Goal: Task Accomplishment & Management: Complete application form

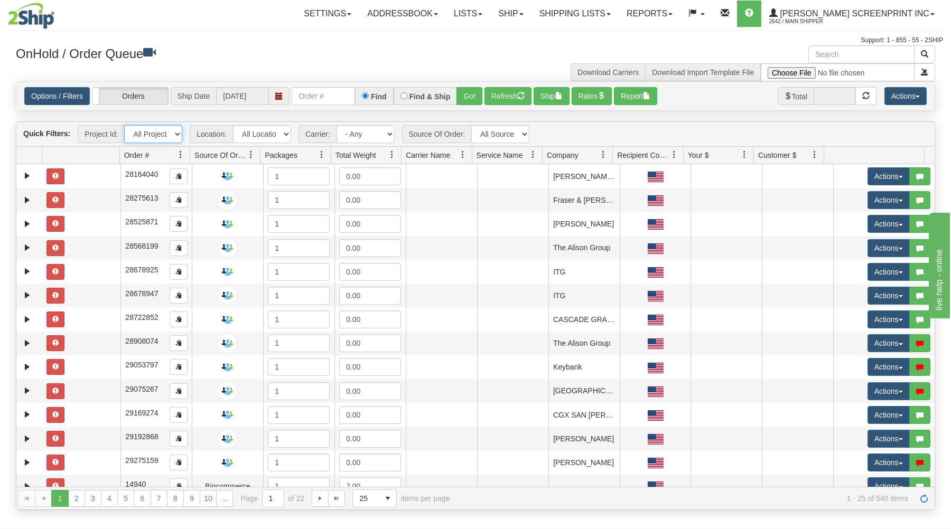
click at [124, 125] on select "All Projects ATD Imagine ShipRequests [DATE] ShipRequests [DATE] ShipRequests […" at bounding box center [153, 134] width 58 height 18
select select "ATD"
click option "ATD" at bounding box center [0, 0] width 0 height 0
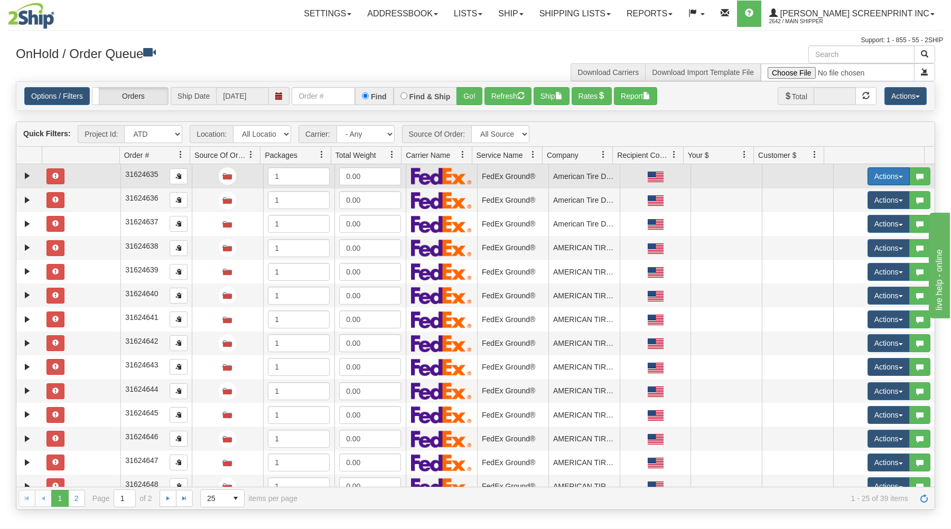
click at [883, 174] on button "Actions" at bounding box center [889, 177] width 42 height 18
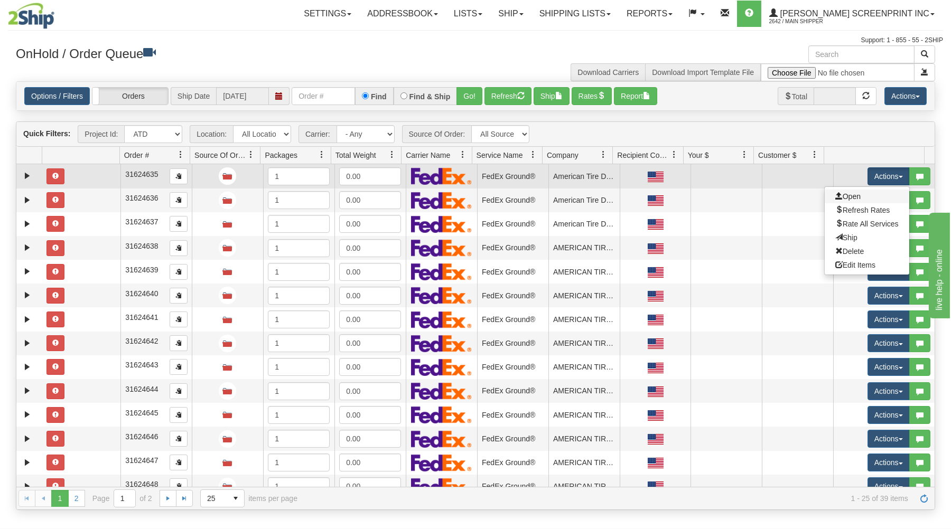
click at [853, 197] on link "Open" at bounding box center [867, 197] width 85 height 14
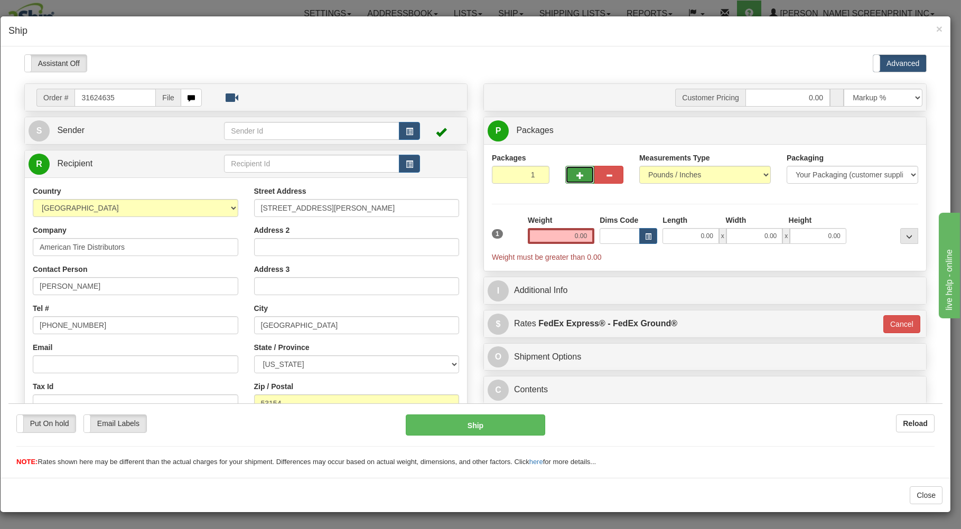
click at [576, 175] on span "button" at bounding box center [579, 175] width 7 height 7
type input "2"
click at [679, 236] on input "0.00" at bounding box center [691, 236] width 56 height 16
type input "26.00"
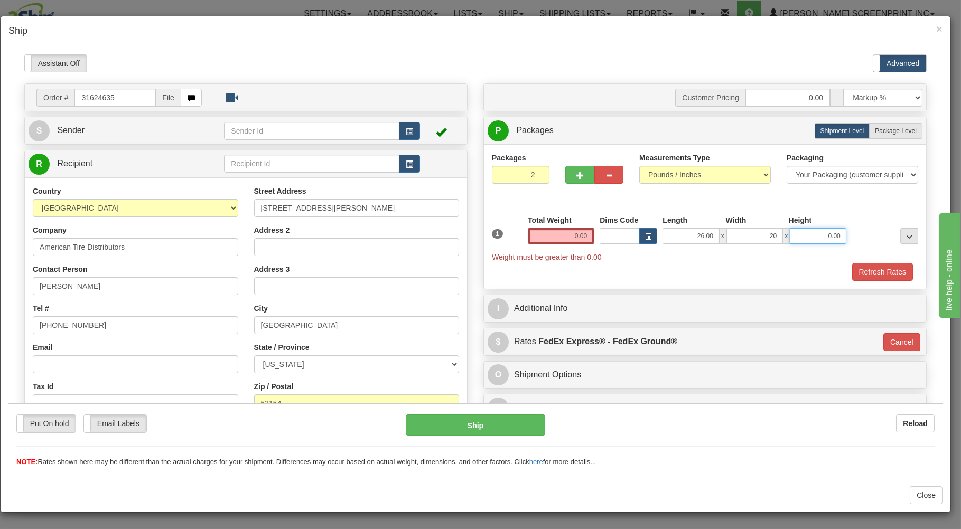
type input "20.00"
type input "11.00"
click at [566, 237] on input "0.00" at bounding box center [561, 236] width 67 height 16
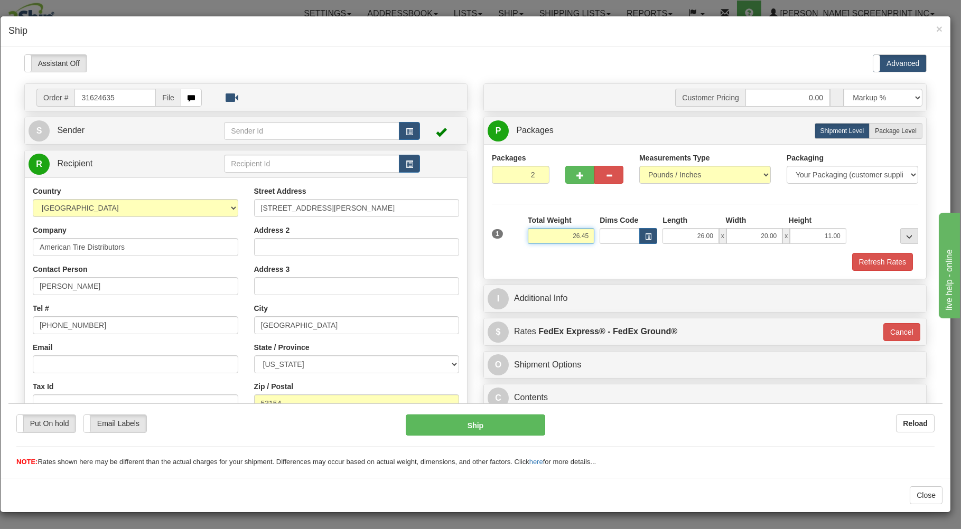
type input "26.45"
type input "92"
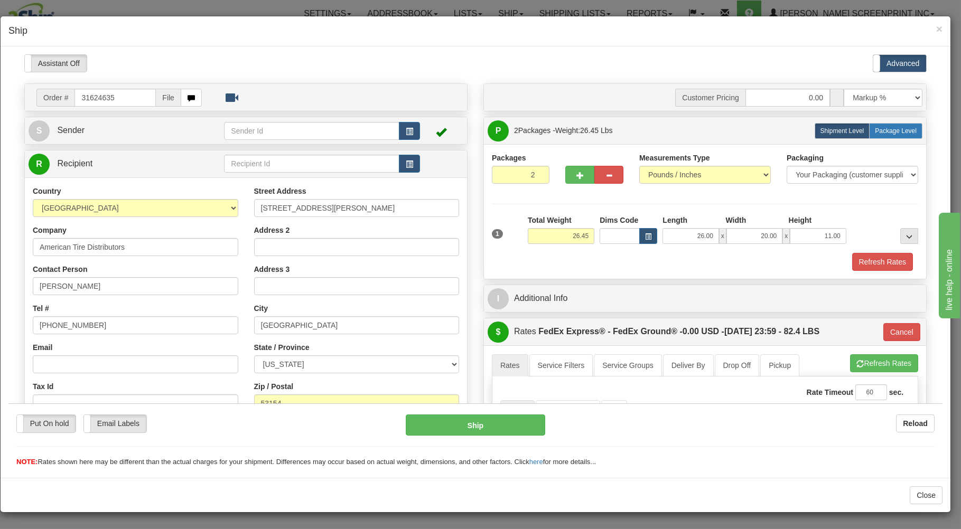
click at [875, 132] on span "Package Level" at bounding box center [896, 130] width 42 height 7
radio input "true"
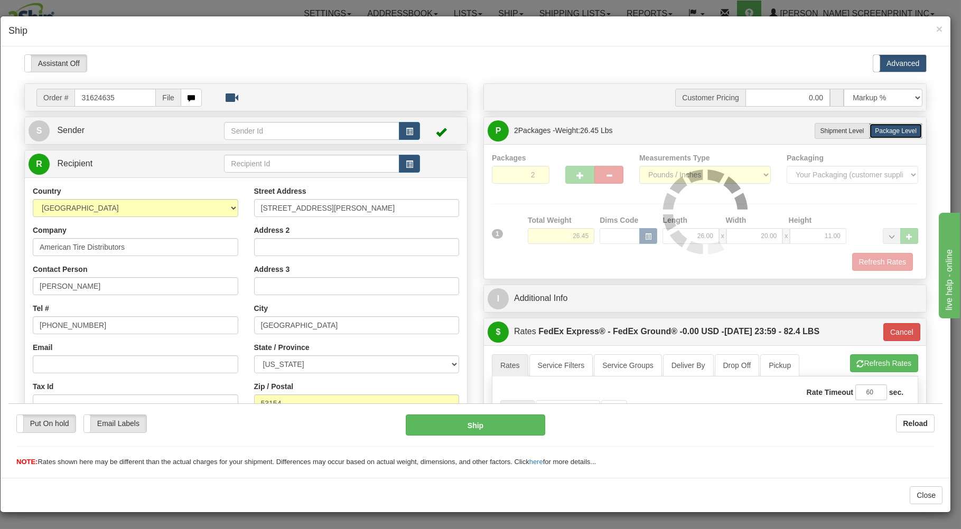
type input "92"
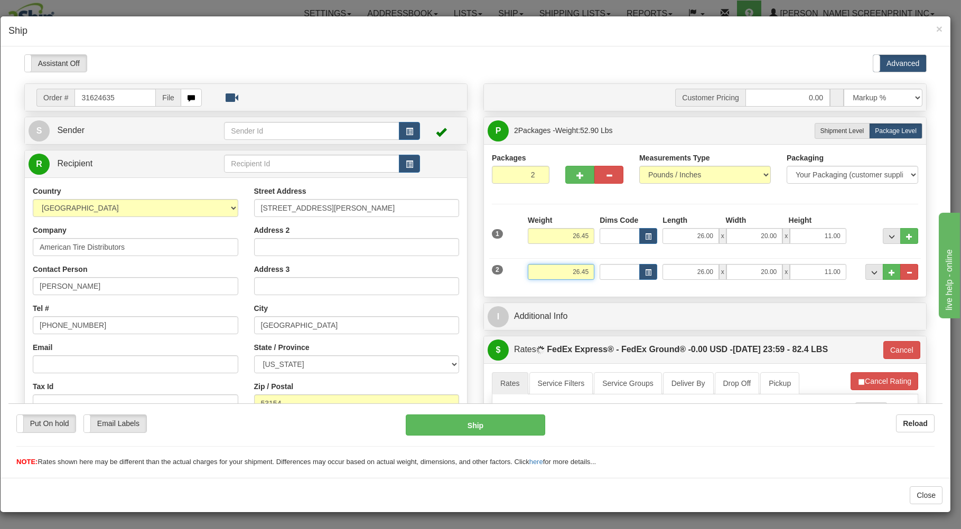
drag, startPoint x: 565, startPoint y: 274, endPoint x: 608, endPoint y: 262, distance: 44.5
click at [594, 264] on input "26.45" at bounding box center [561, 272] width 67 height 16
type input "30.90"
type input "92"
click at [511, 278] on div "2 Weight 30.90 Dims Code Length Width Height" at bounding box center [705, 270] width 432 height 35
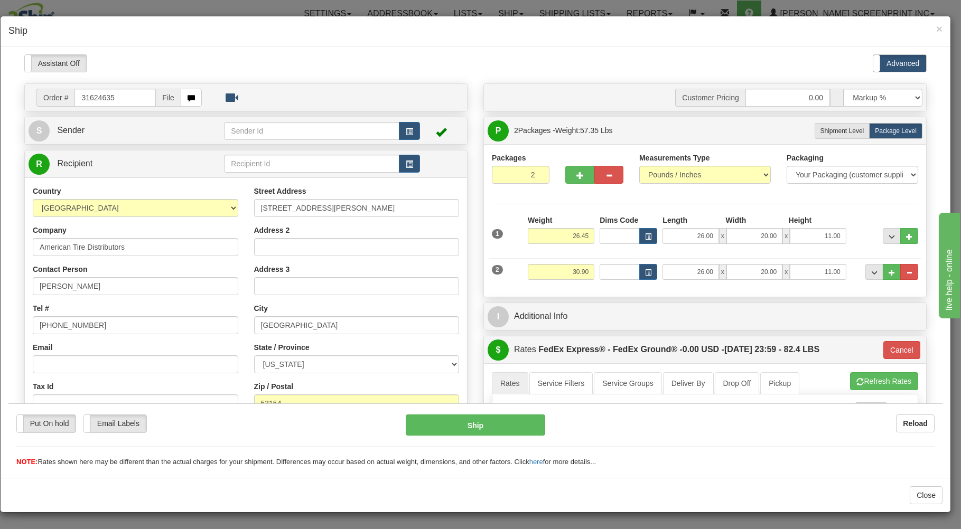
click at [510, 267] on div "2" at bounding box center [507, 269] width 36 height 11
click at [411, 125] on button "button" at bounding box center [409, 131] width 21 height 18
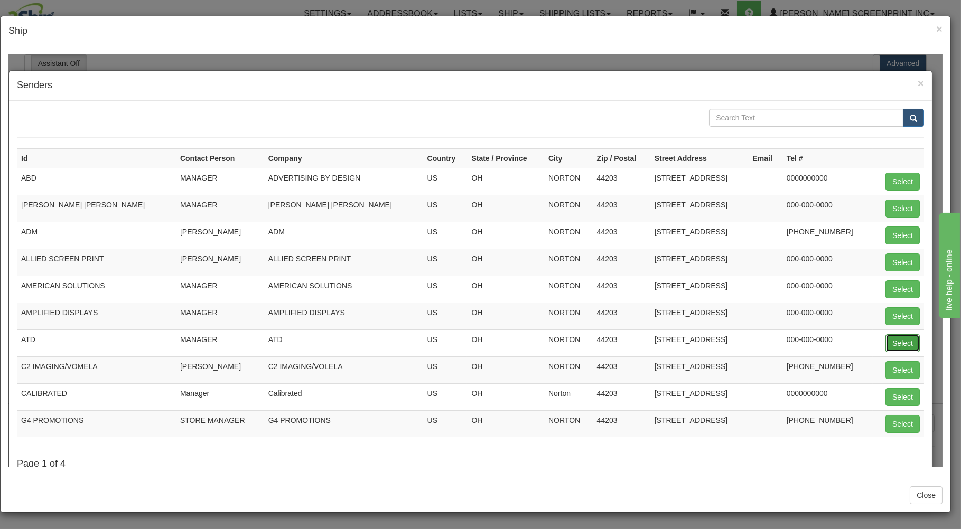
click at [887, 340] on button "Select" at bounding box center [903, 343] width 34 height 18
type input "ATD"
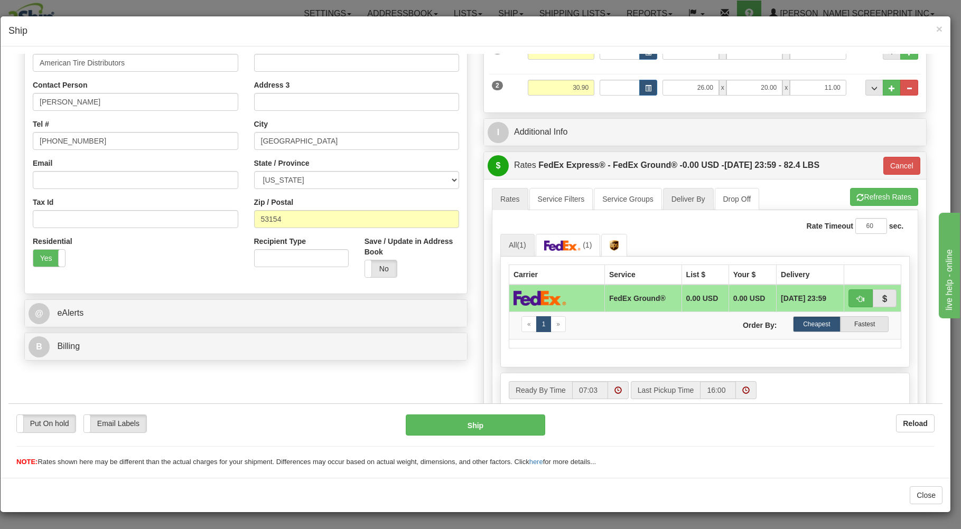
scroll to position [281, 0]
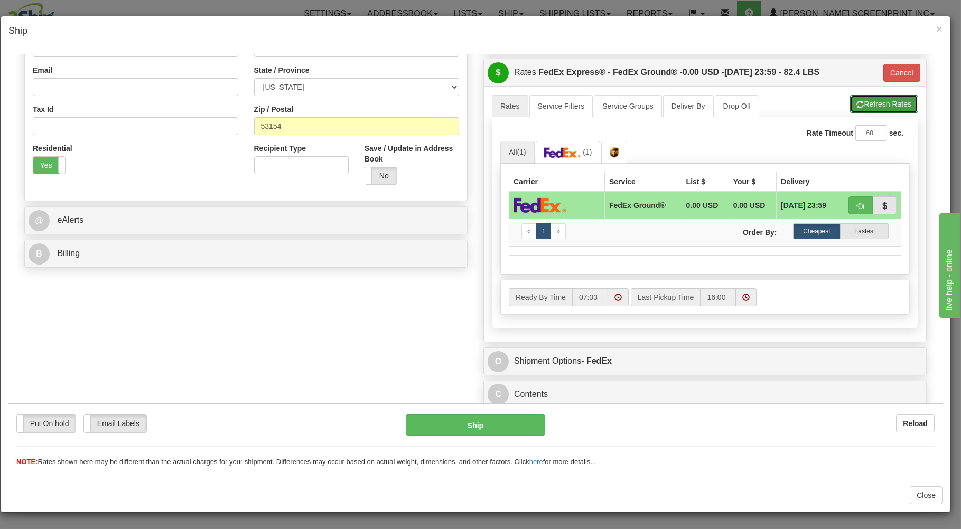
drag, startPoint x: 874, startPoint y: 99, endPoint x: 871, endPoint y: 106, distance: 6.9
click at [873, 100] on button "Refresh Rates" at bounding box center [884, 104] width 68 height 18
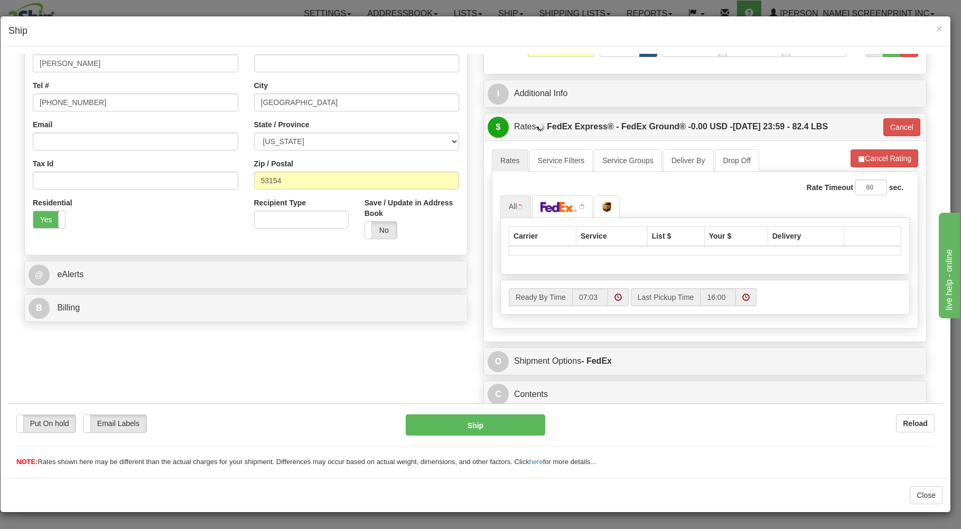
type input "92"
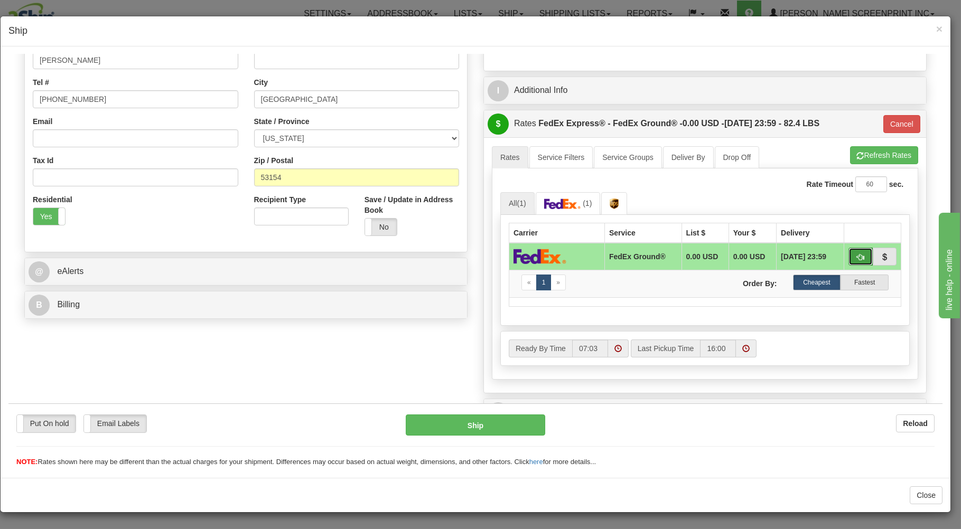
click at [857, 258] on span "button" at bounding box center [860, 257] width 7 height 7
click at [491, 417] on button "Ship" at bounding box center [476, 424] width 140 height 21
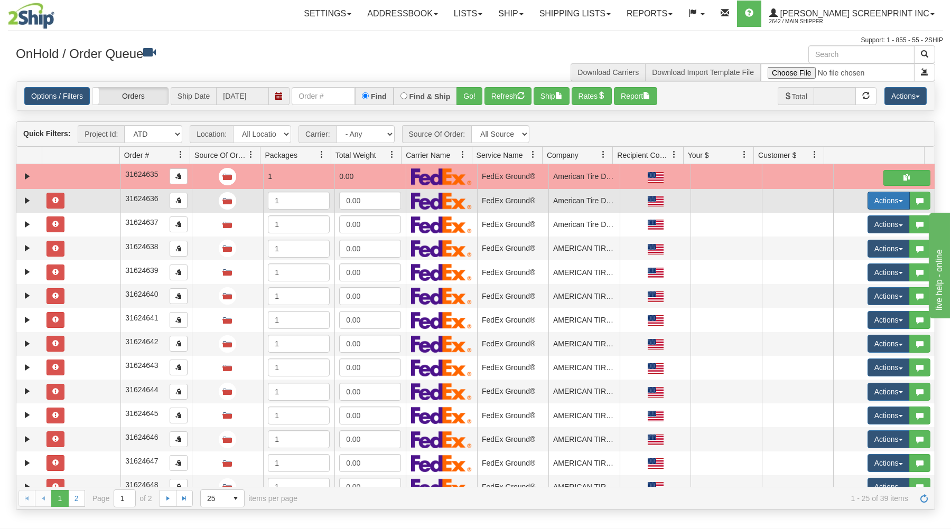
click at [876, 200] on button "Actions" at bounding box center [889, 201] width 42 height 18
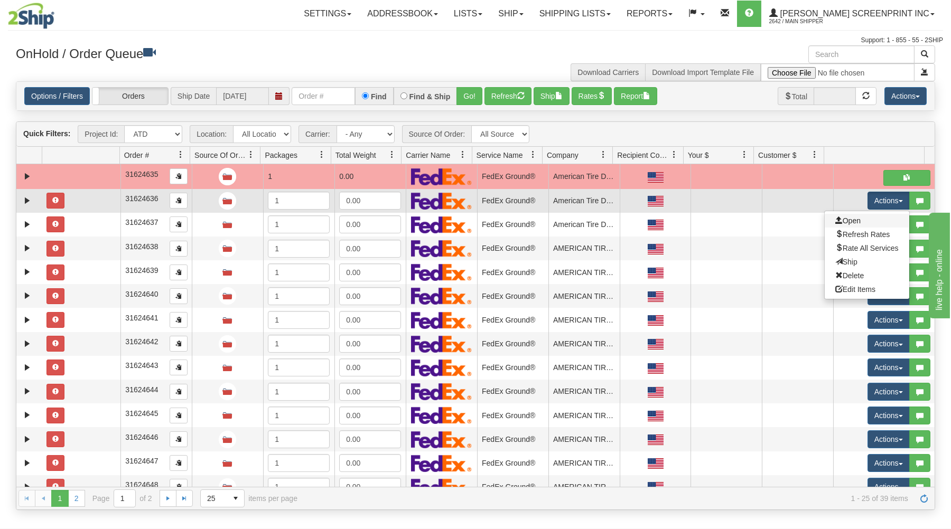
click at [854, 221] on link "Open" at bounding box center [867, 221] width 85 height 14
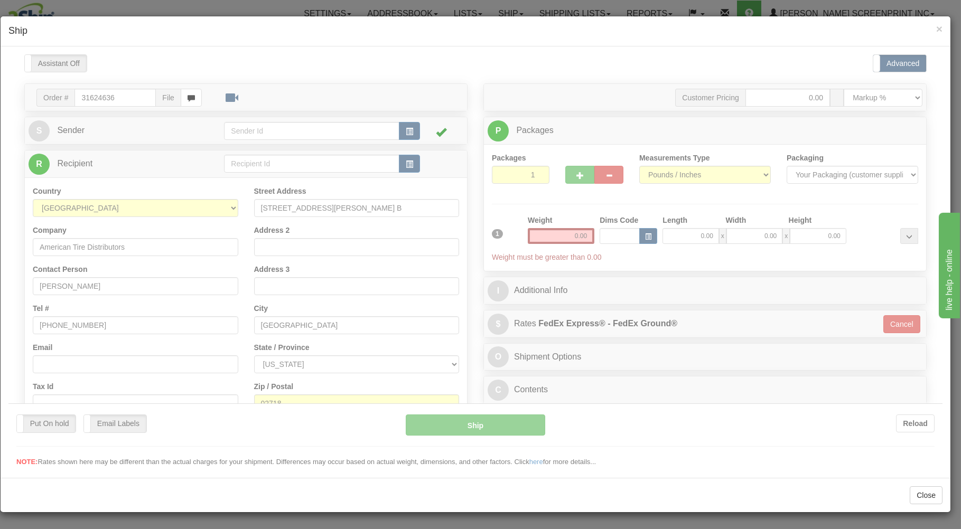
scroll to position [0, 0]
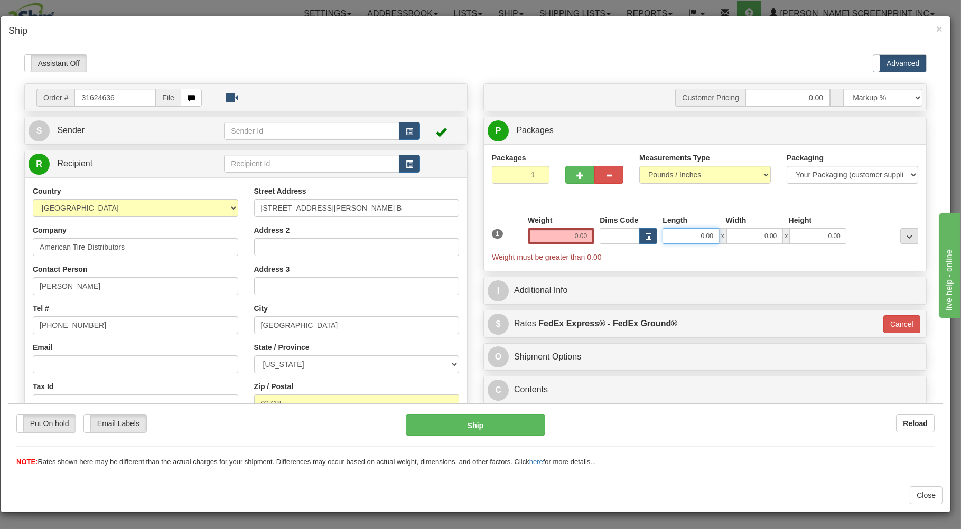
click at [674, 240] on input "0.00" at bounding box center [691, 236] width 56 height 16
type input "26.00"
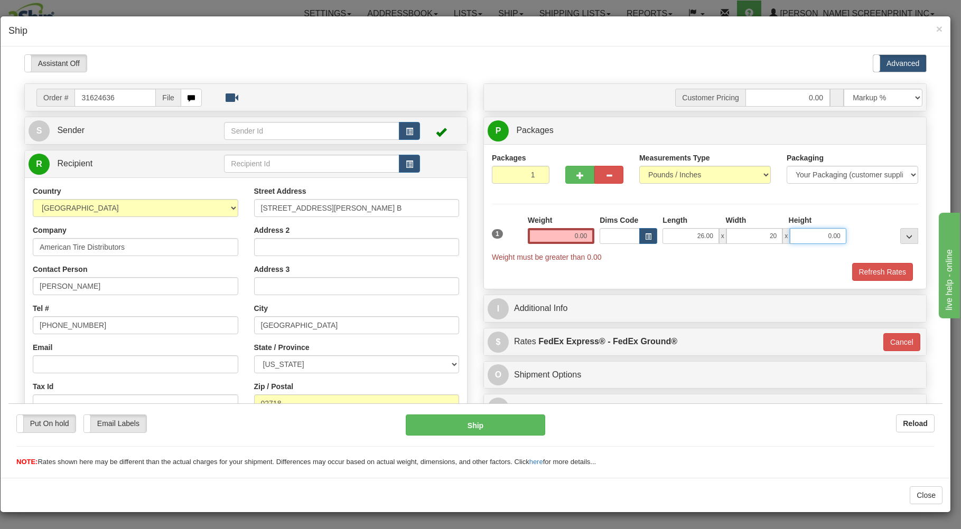
type input "20.00"
type input "11.00"
click at [576, 176] on span "button" at bounding box center [579, 175] width 7 height 7
type input "2"
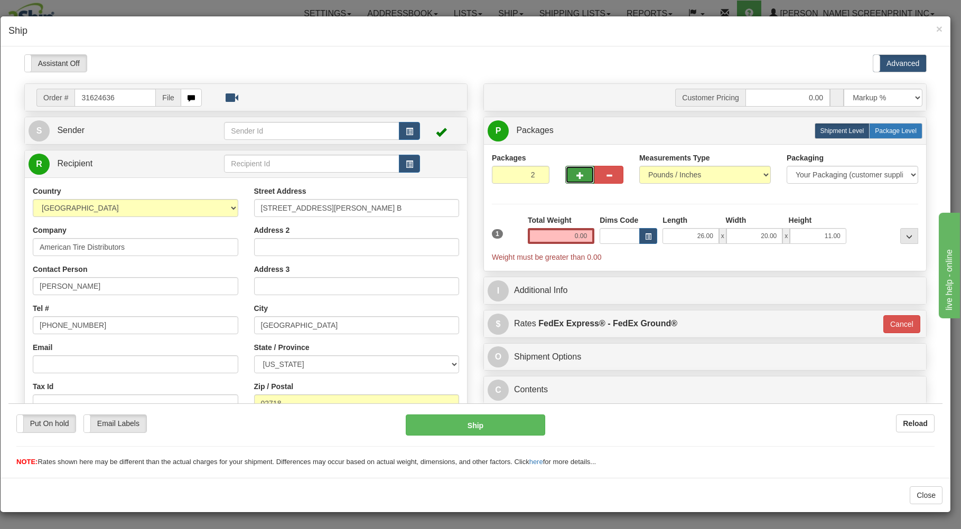
click at [880, 129] on span "Package Level" at bounding box center [896, 130] width 42 height 7
radio input "true"
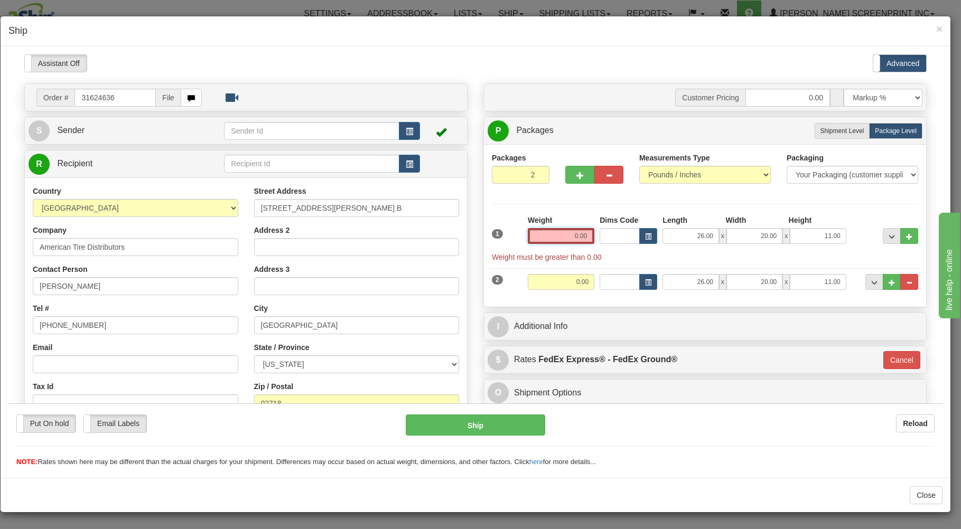
click at [563, 237] on input "0.00" at bounding box center [561, 236] width 67 height 16
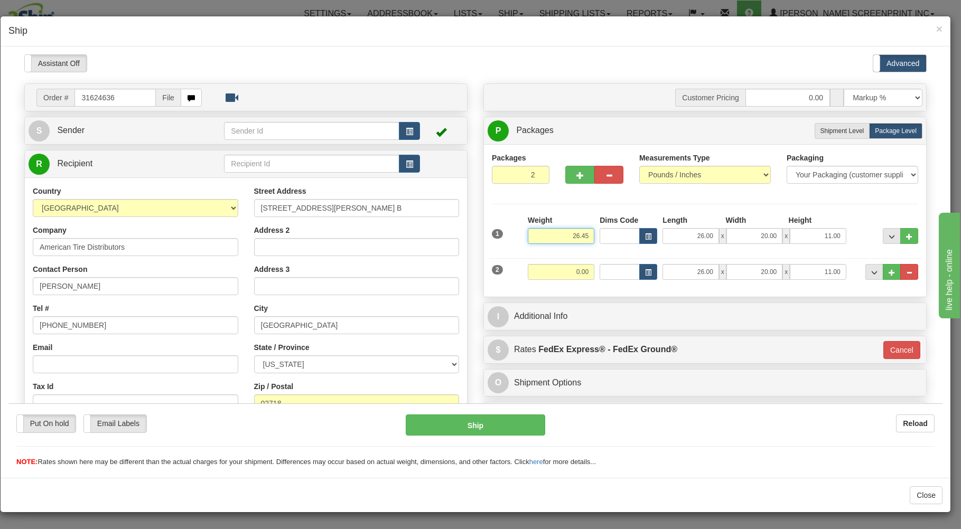
type input "26.45"
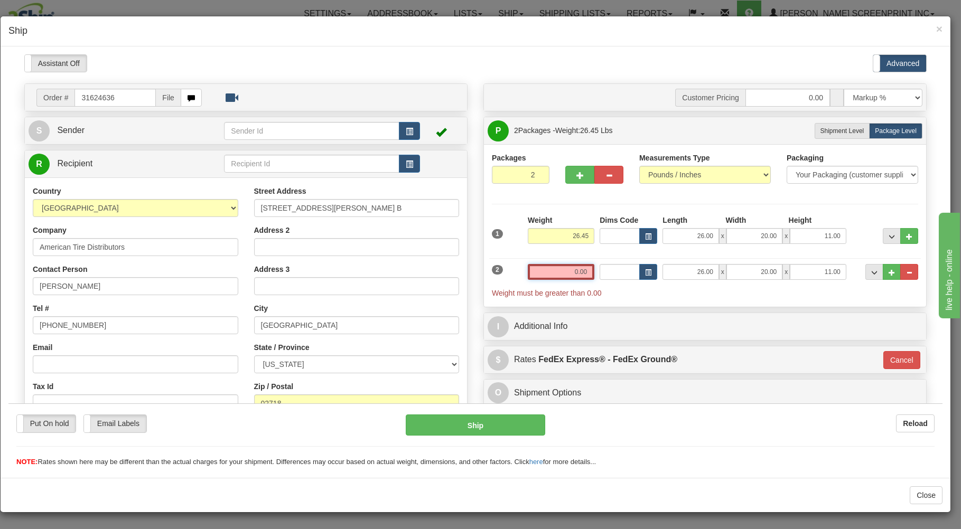
click at [554, 276] on input "0.00" at bounding box center [561, 272] width 67 height 16
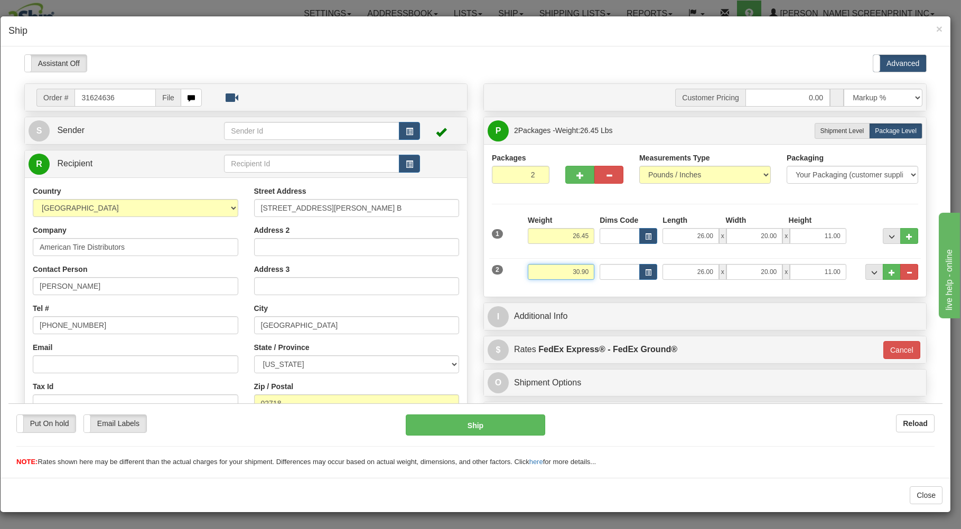
type input "30.90"
type input "92"
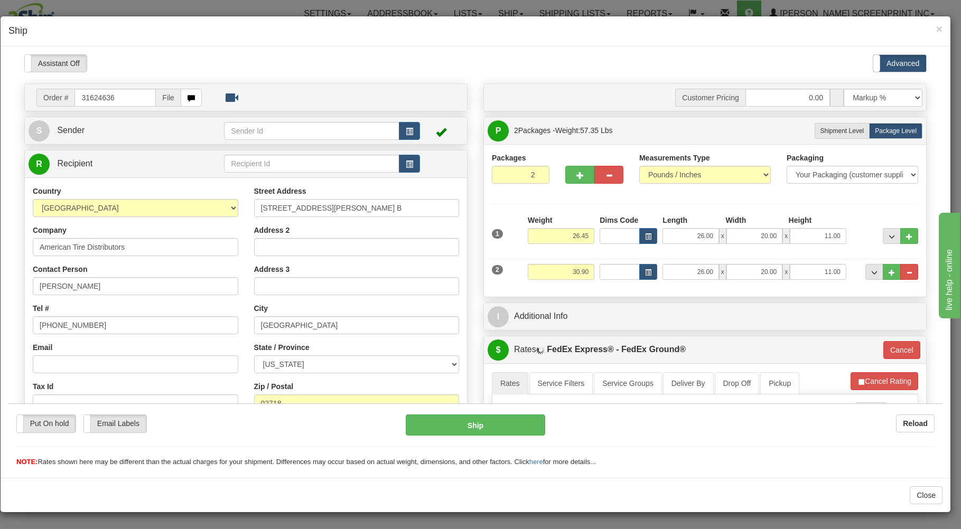
click at [588, 292] on div "Packages 2 2 Measurements Type" at bounding box center [705, 220] width 442 height 153
click at [406, 131] on span "button" at bounding box center [409, 131] width 7 height 7
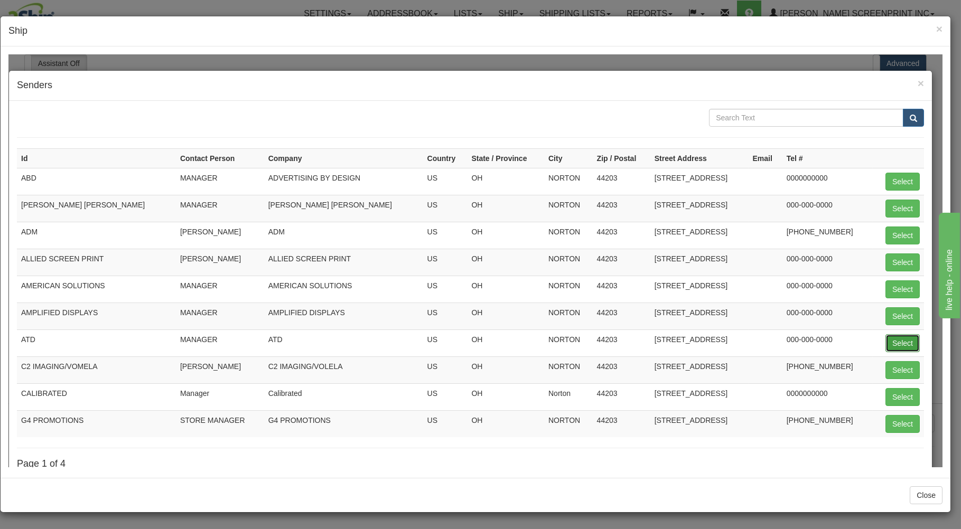
click at [891, 343] on button "Select" at bounding box center [903, 343] width 34 height 18
type input "ATD"
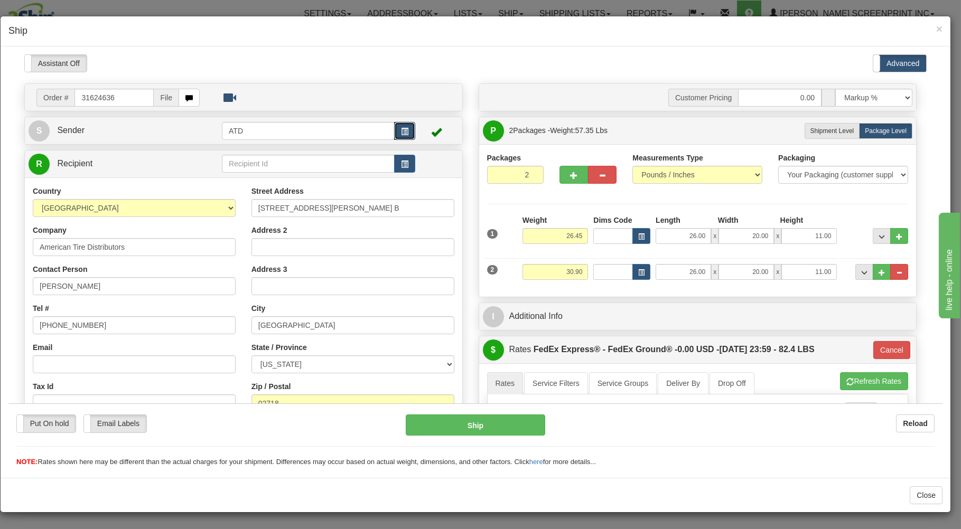
type input "92"
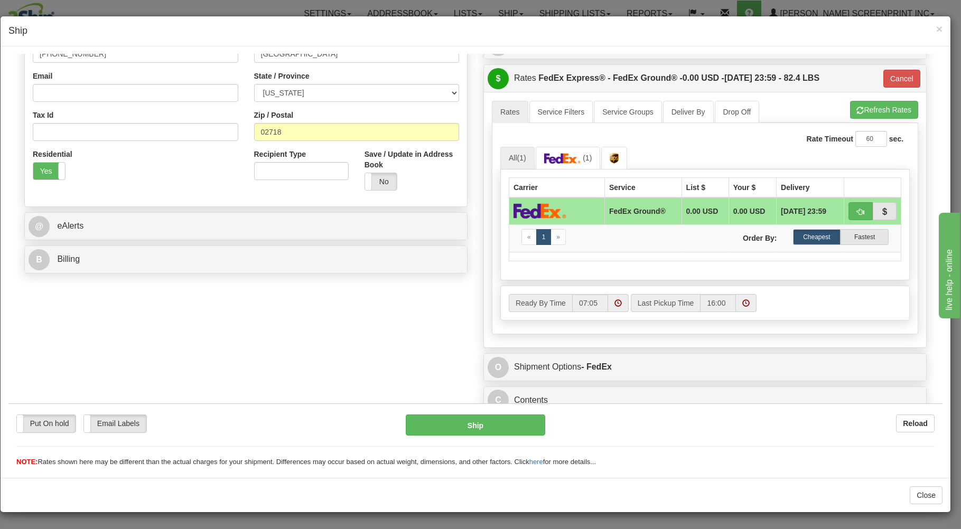
scroll to position [281, 0]
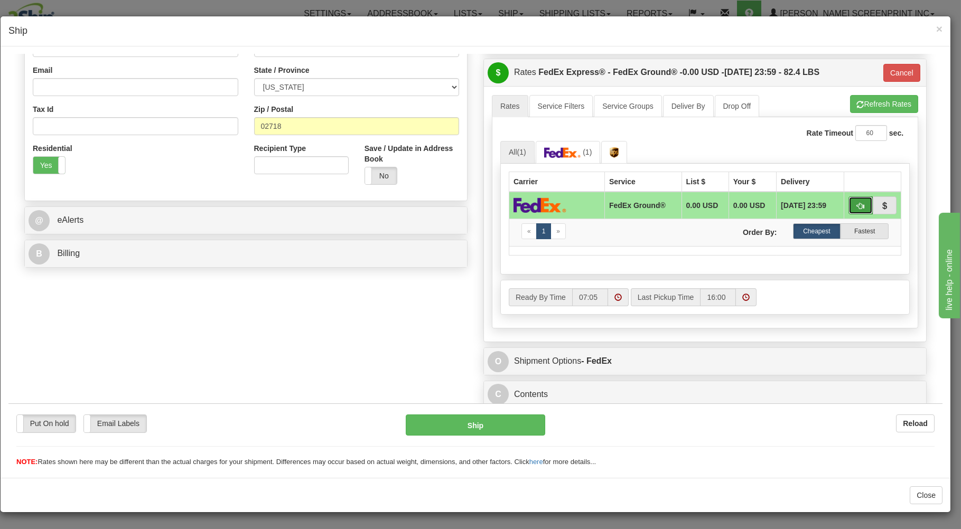
click at [857, 202] on span "button" at bounding box center [860, 205] width 7 height 7
click at [440, 426] on button "Ship" at bounding box center [476, 424] width 140 height 21
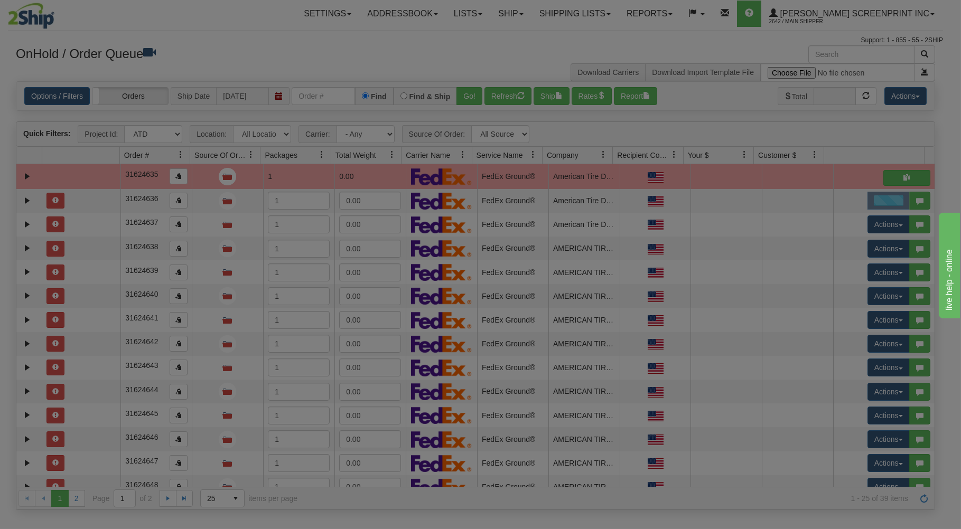
scroll to position [0, 0]
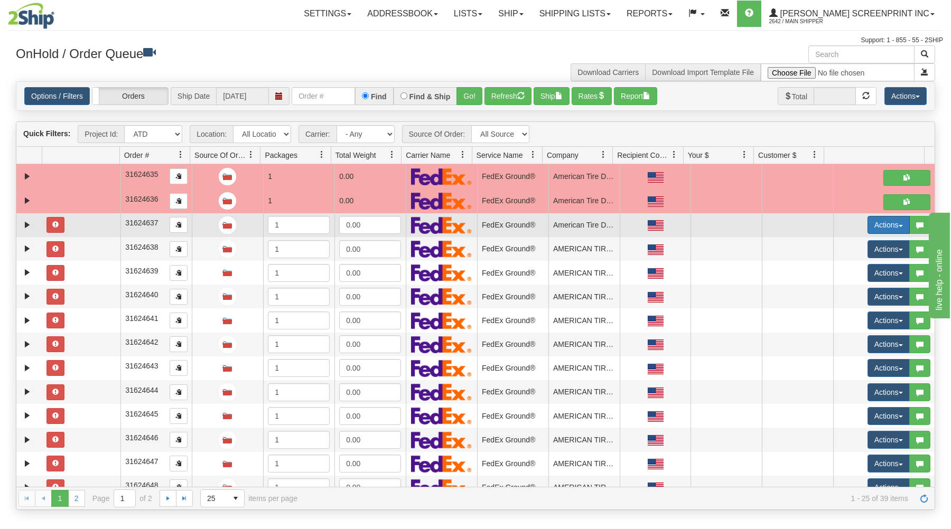
click at [877, 221] on button "Actions" at bounding box center [889, 225] width 42 height 18
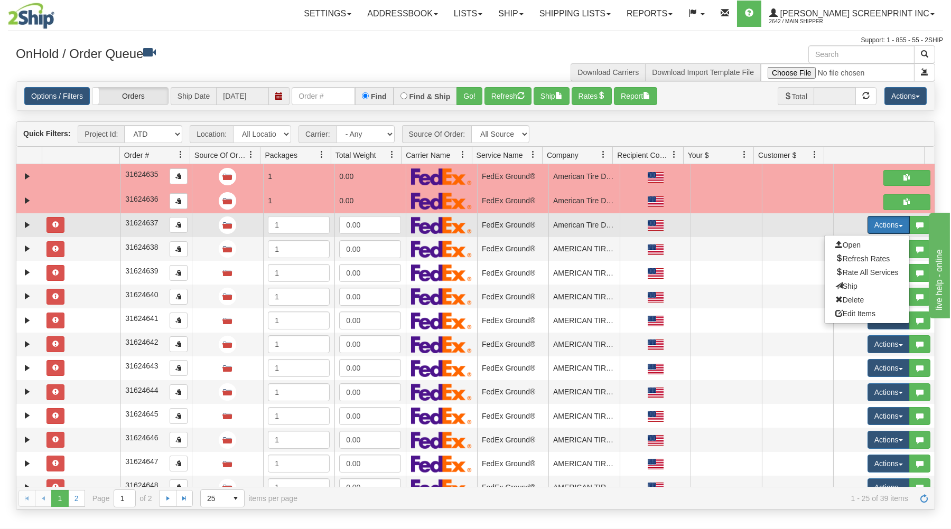
click at [877, 224] on button "Actions" at bounding box center [889, 225] width 42 height 18
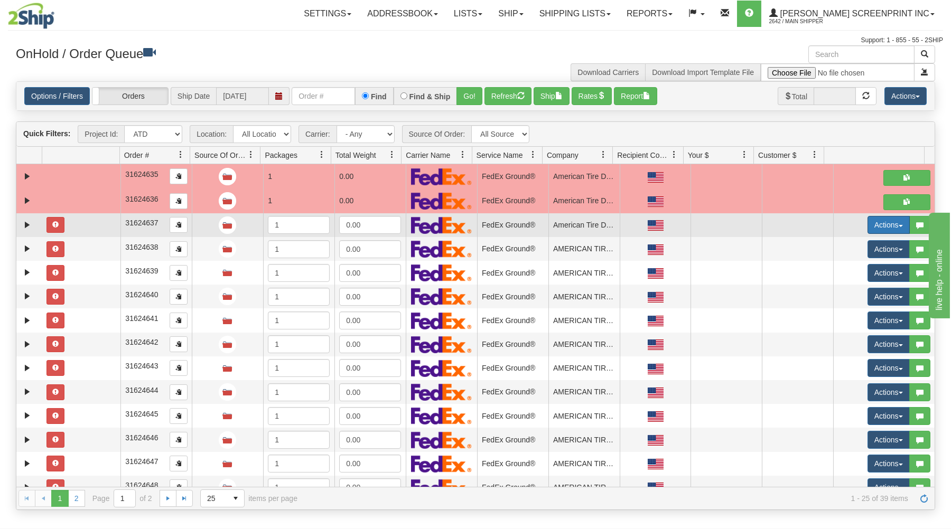
click at [869, 222] on button "Actions" at bounding box center [889, 225] width 42 height 18
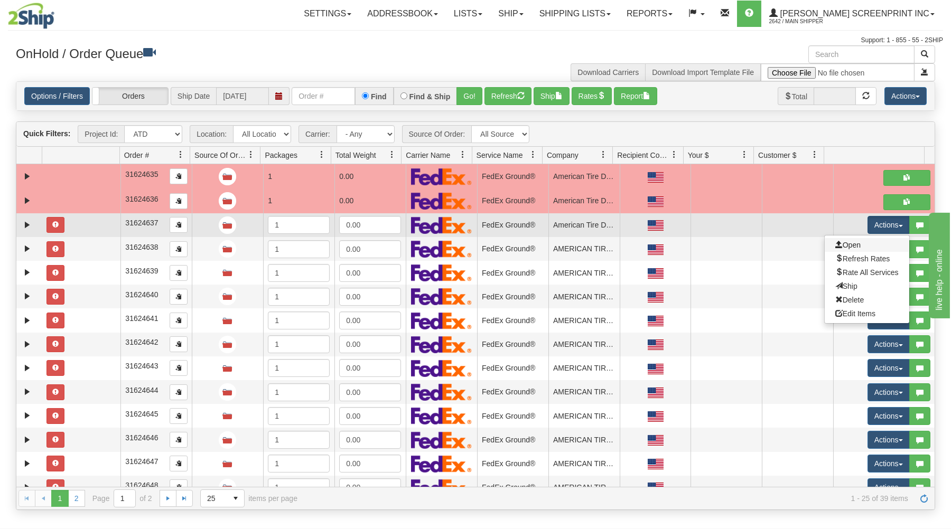
click at [860, 248] on link "Open" at bounding box center [867, 245] width 85 height 14
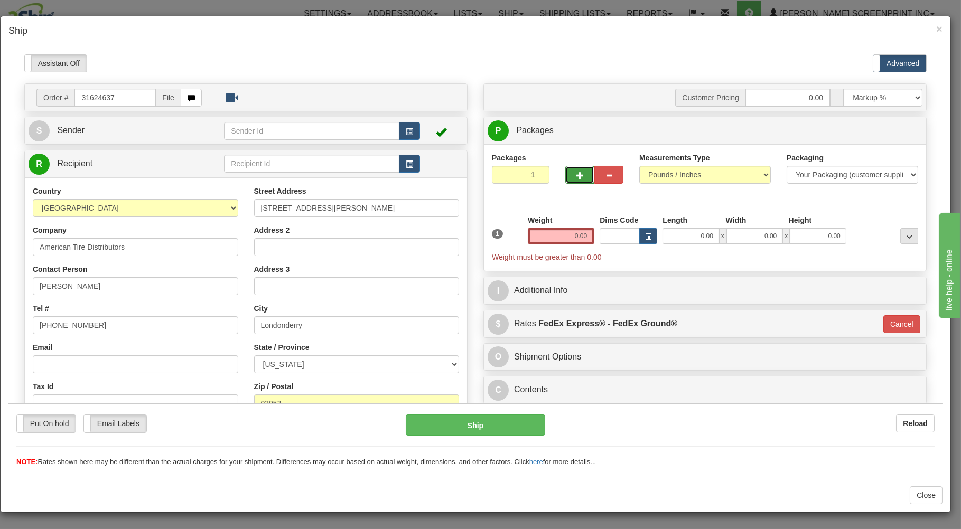
click at [576, 175] on span "button" at bounding box center [579, 175] width 7 height 7
type input "2"
click at [673, 234] on input "0.00" at bounding box center [691, 236] width 56 height 16
type input "26.00"
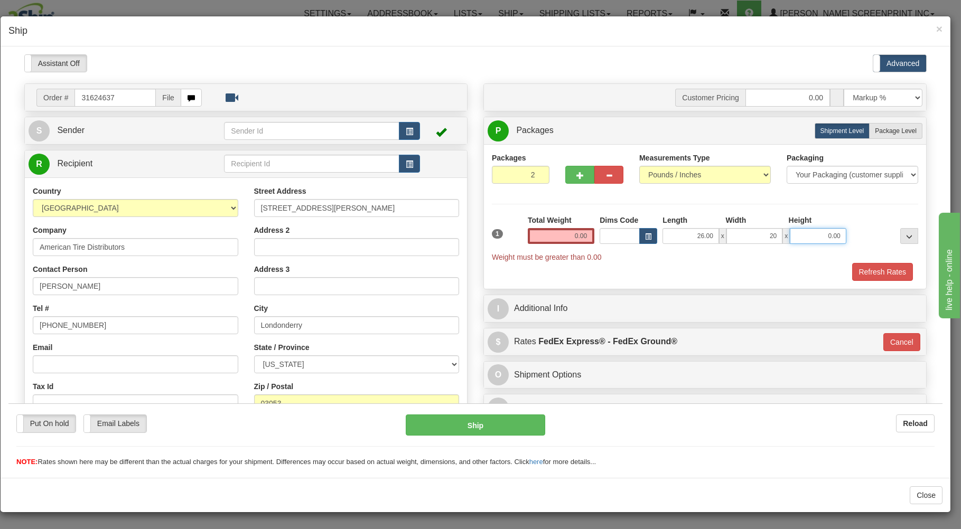
type input "20.00"
type input "11.00"
click at [882, 131] on span "Package Level" at bounding box center [896, 130] width 42 height 7
radio input "true"
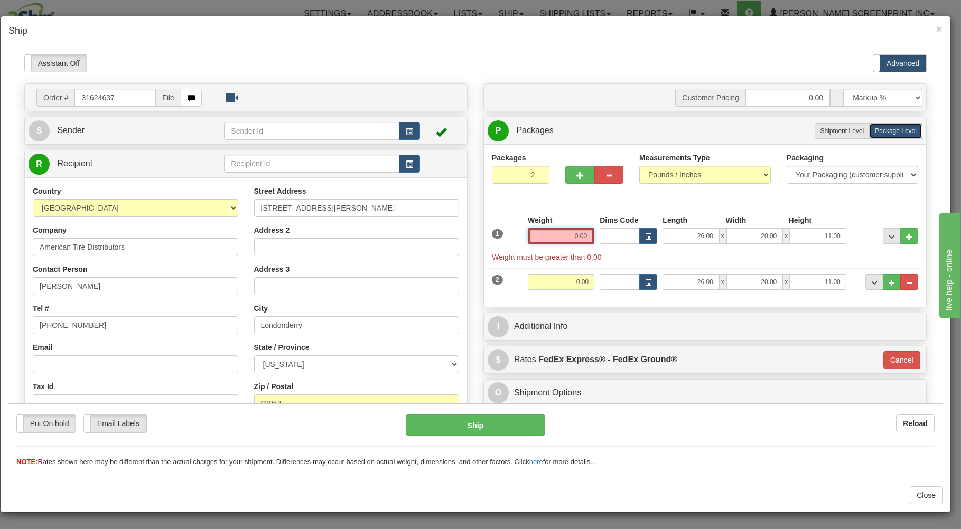
click at [558, 237] on input "0.00" at bounding box center [561, 236] width 67 height 16
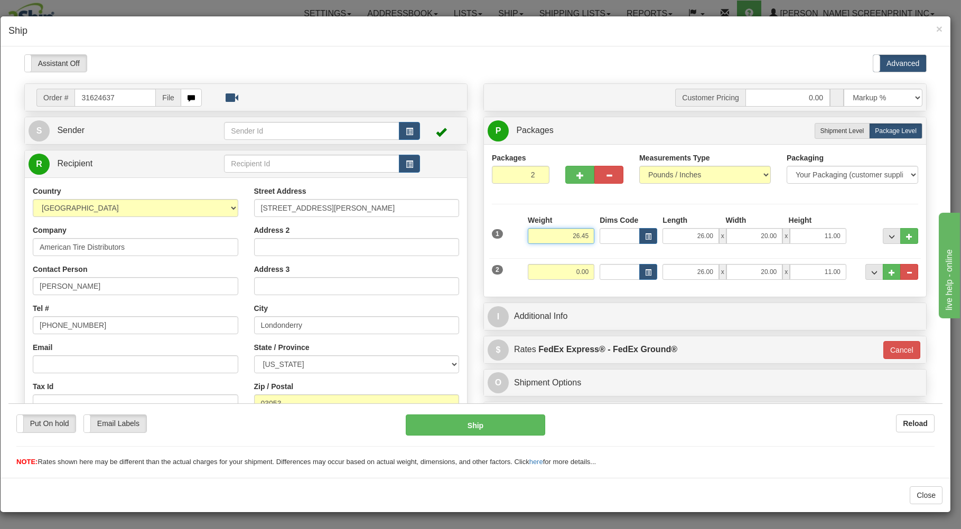
type input "26.45"
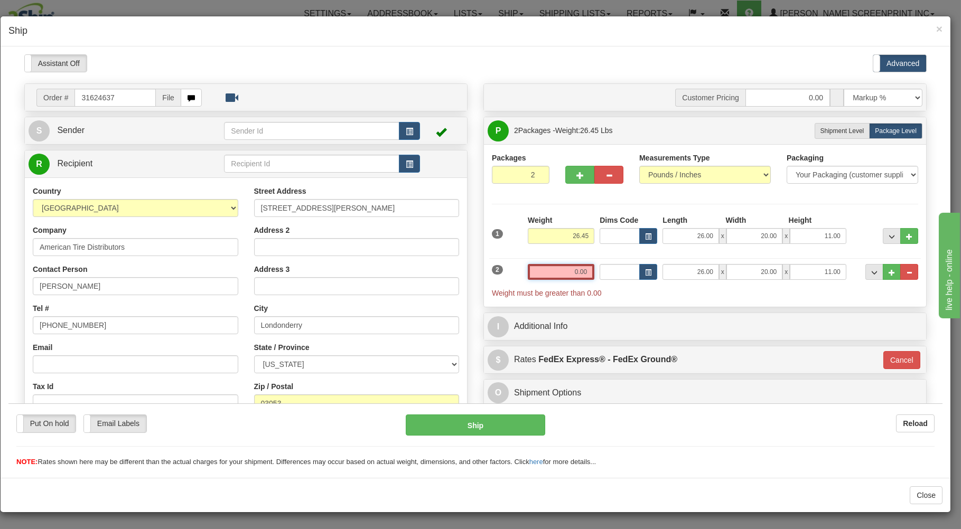
click at [554, 268] on input "0.00" at bounding box center [561, 272] width 67 height 16
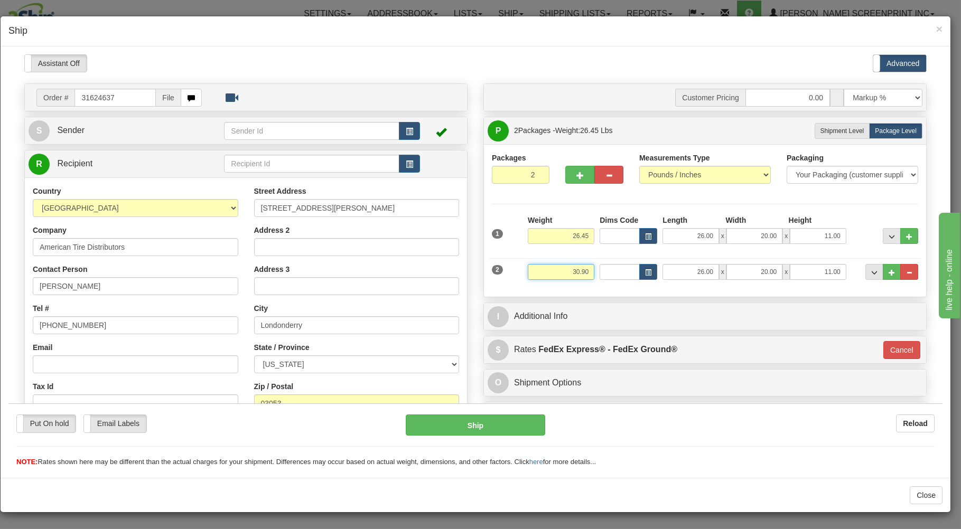
type input "30.90"
type input "92"
click at [573, 286] on div "Weight 30.90" at bounding box center [561, 276] width 72 height 24
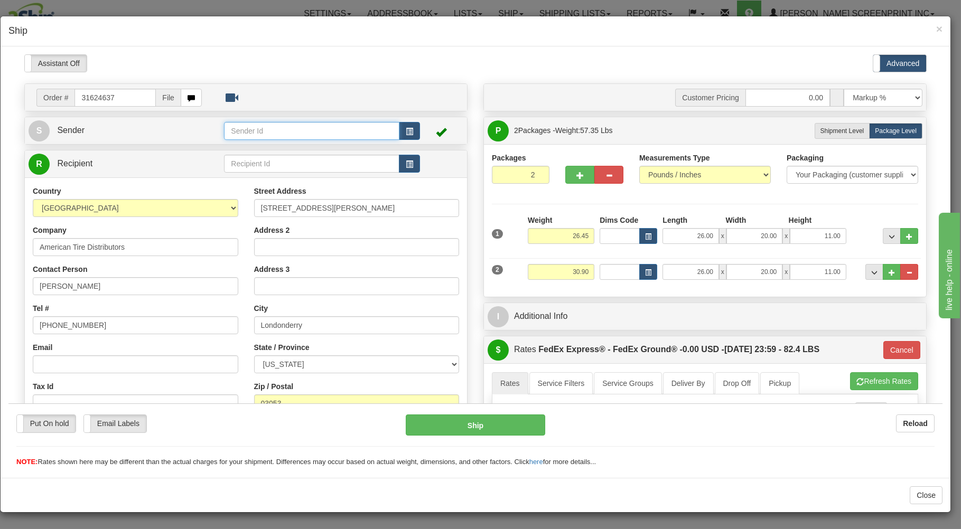
click at [315, 132] on input "text" at bounding box center [311, 131] width 175 height 18
click at [400, 125] on button "button" at bounding box center [409, 131] width 21 height 18
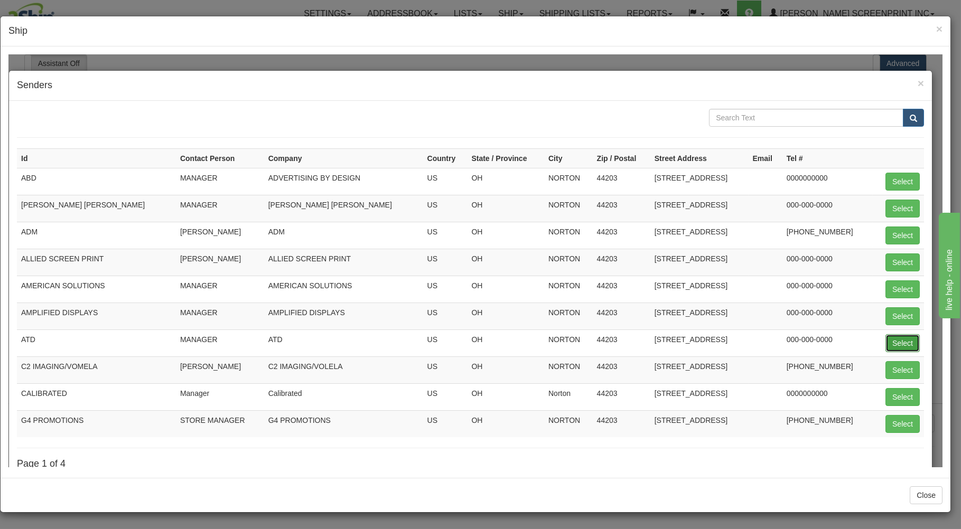
click at [890, 339] on button "Select" at bounding box center [903, 343] width 34 height 18
type input "ATD"
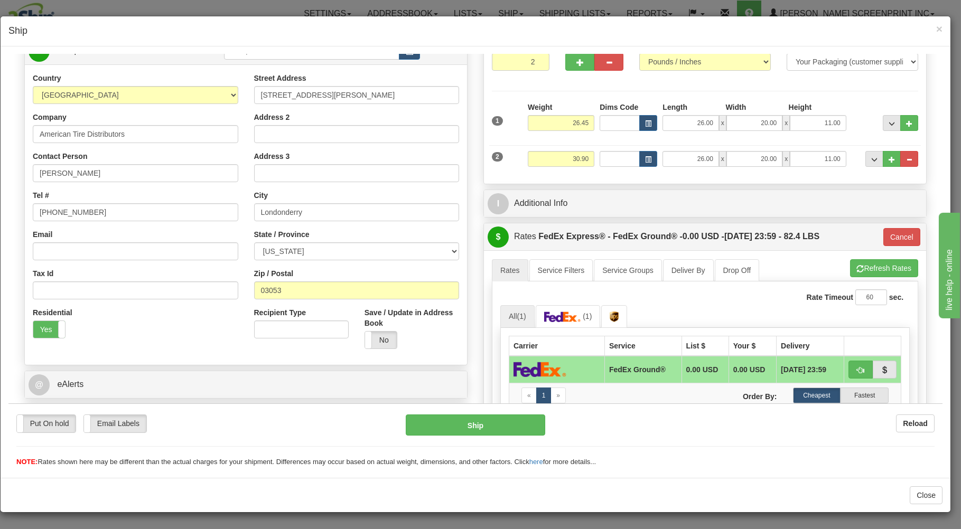
scroll to position [170, 0]
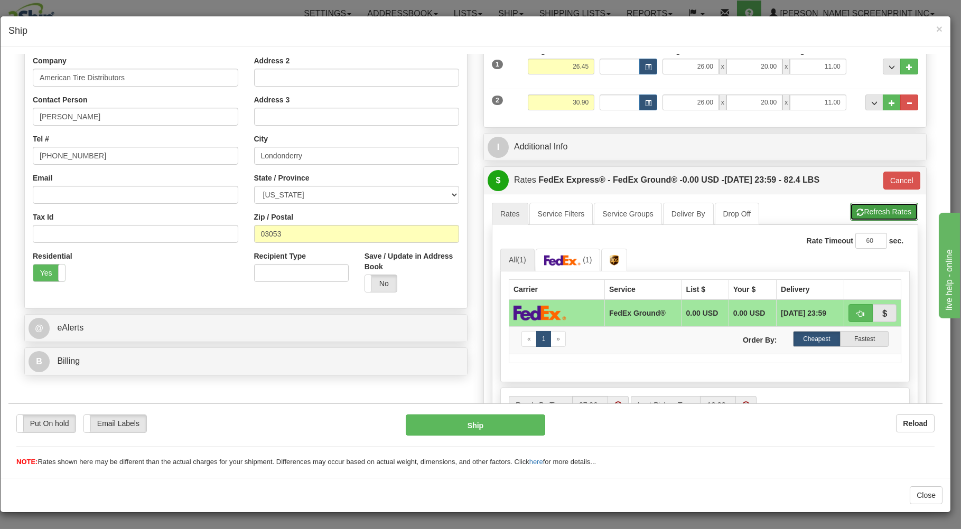
click at [864, 212] on button "Refresh Rates" at bounding box center [884, 211] width 68 height 18
type input "92"
click at [857, 311] on span "button" at bounding box center [860, 313] width 7 height 7
click at [503, 424] on button "Ship" at bounding box center [476, 424] width 140 height 21
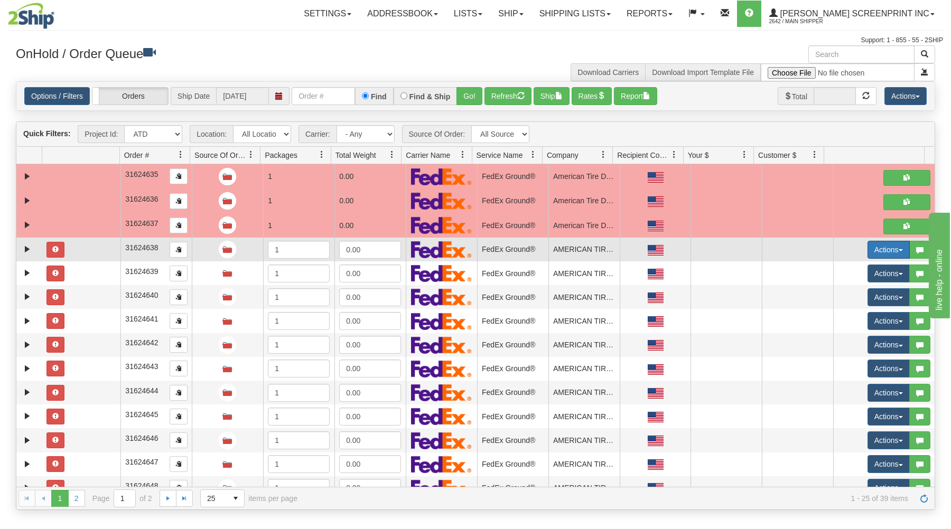
drag, startPoint x: 883, startPoint y: 245, endPoint x: 870, endPoint y: 254, distance: 16.3
click at [883, 246] on button "Actions" at bounding box center [889, 250] width 42 height 18
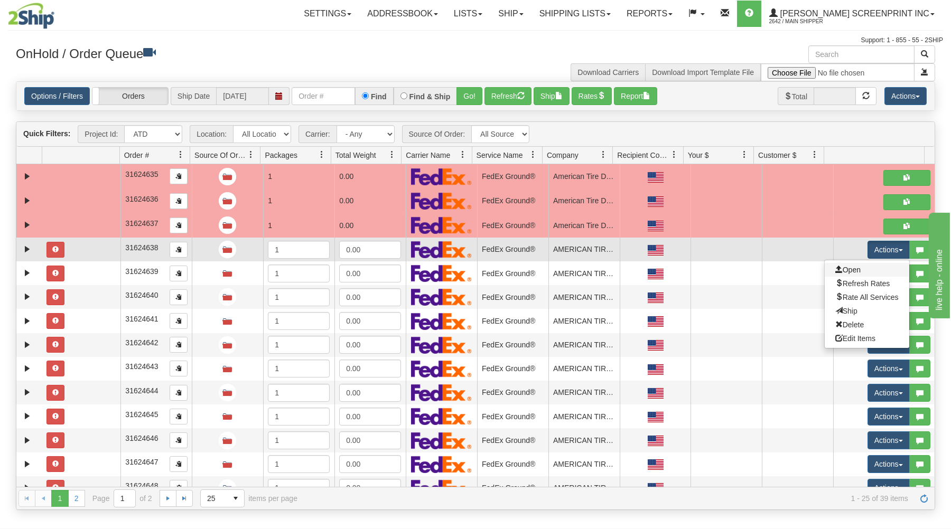
click at [849, 273] on link "Open" at bounding box center [867, 270] width 85 height 14
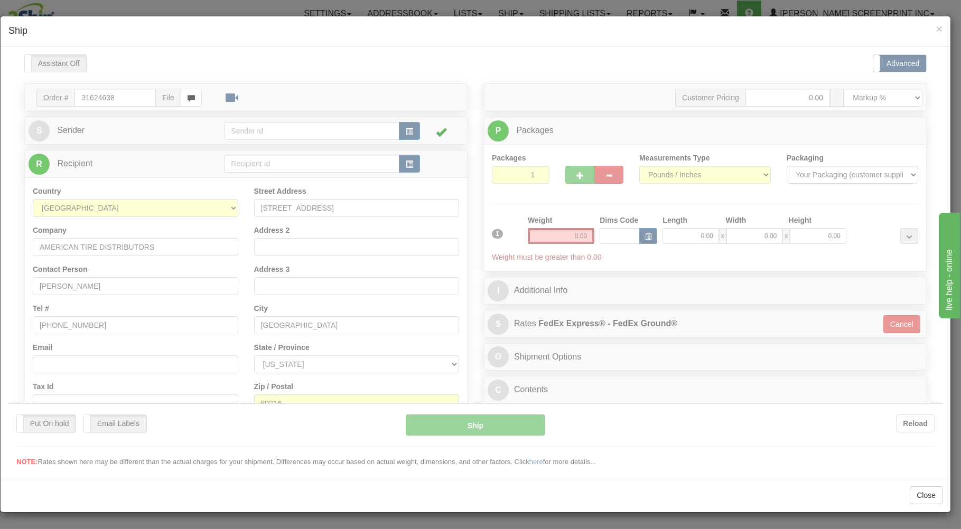
scroll to position [0, 0]
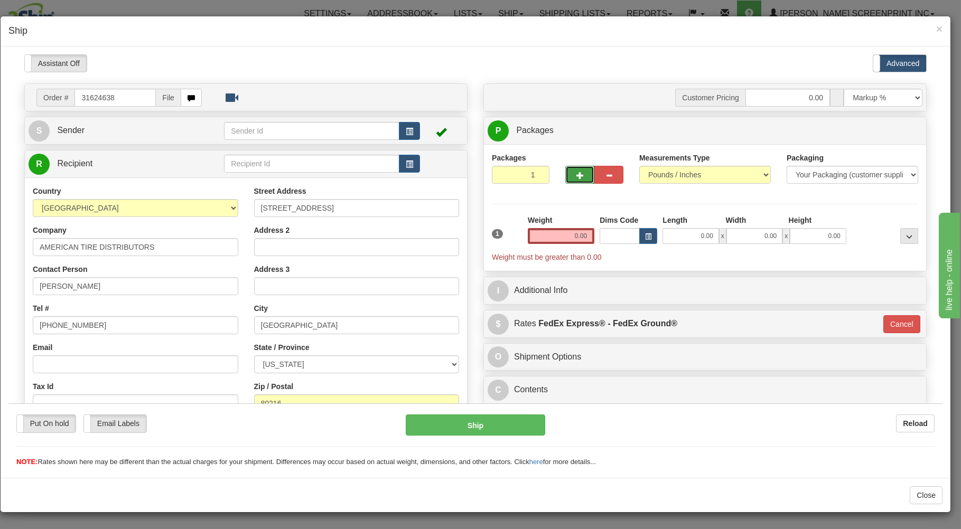
click at [565, 174] on button "button" at bounding box center [579, 174] width 29 height 18
type input "2"
click at [692, 237] on input "0.00" at bounding box center [691, 236] width 56 height 16
type input "26.00"
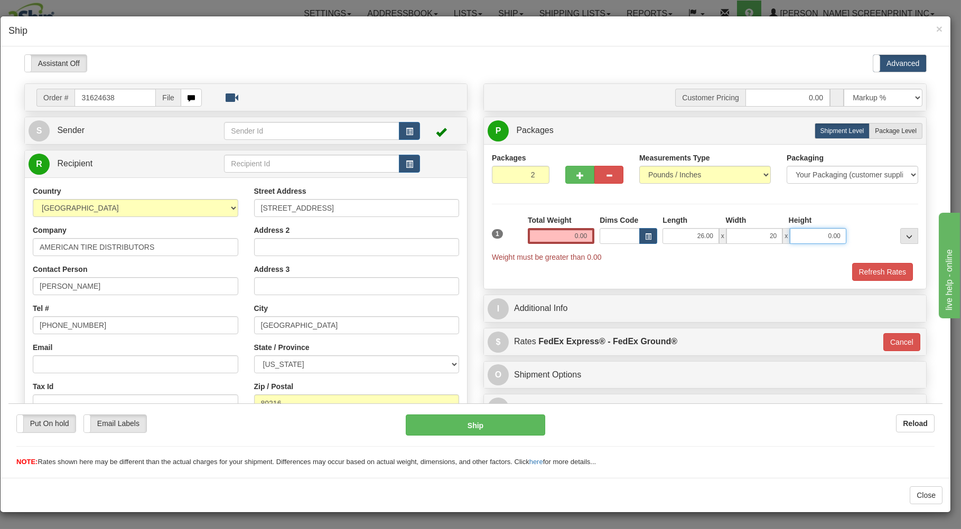
type input "20.00"
type input "11.00"
click at [899, 126] on label "Package Level Pack.." at bounding box center [895, 131] width 53 height 16
radio input "true"
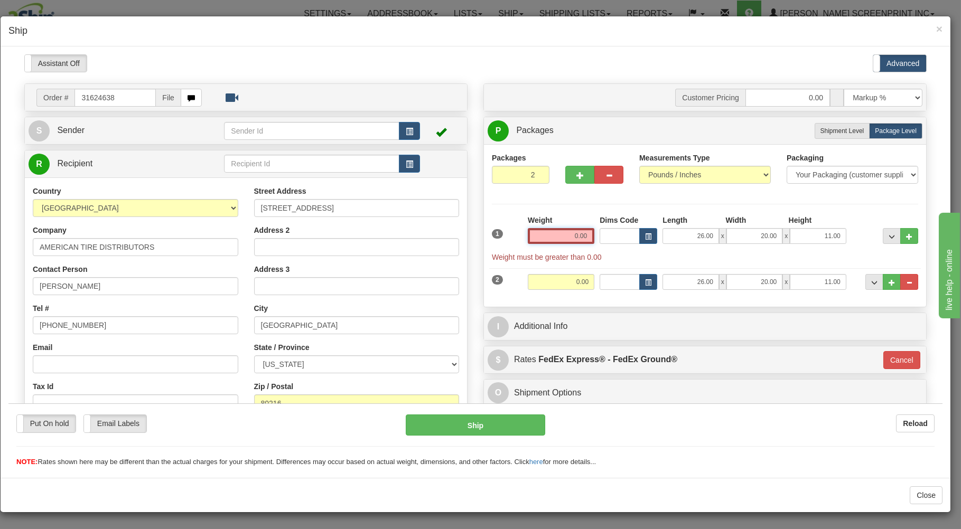
click at [563, 237] on input "0.00" at bounding box center [561, 236] width 67 height 16
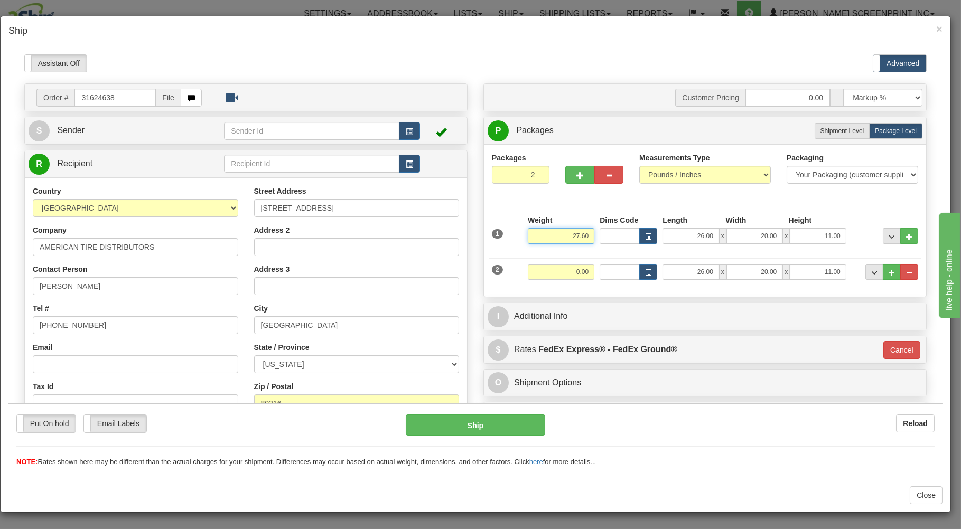
type input "27.60"
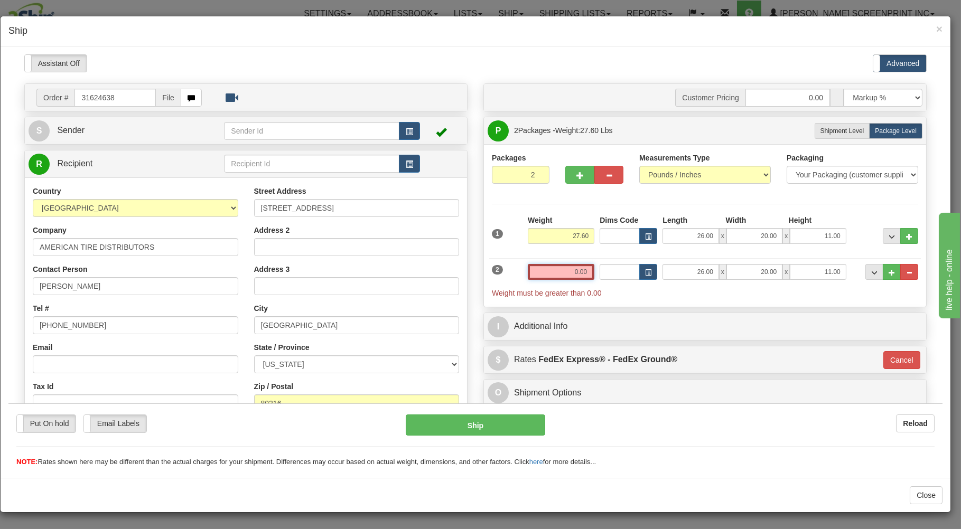
click at [557, 272] on input "0.00" at bounding box center [561, 272] width 67 height 16
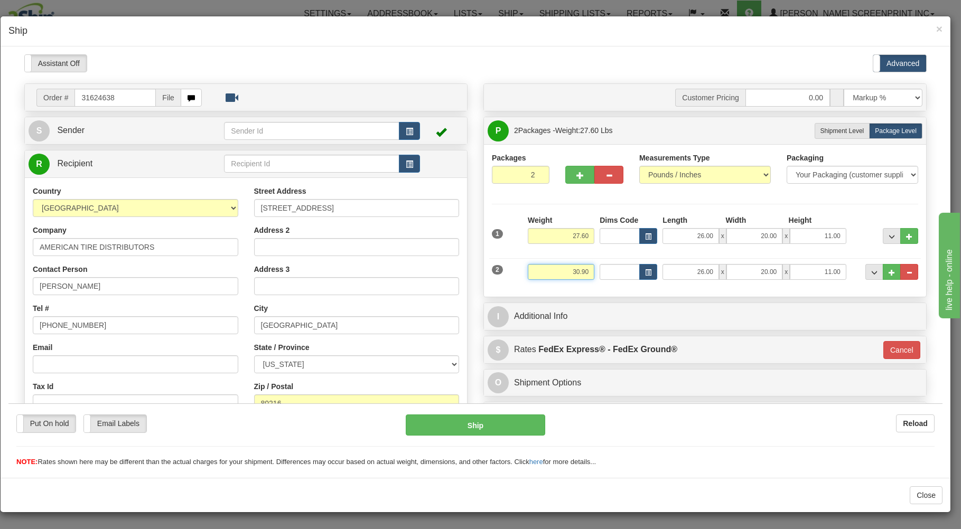
type input "30.90"
type input "92"
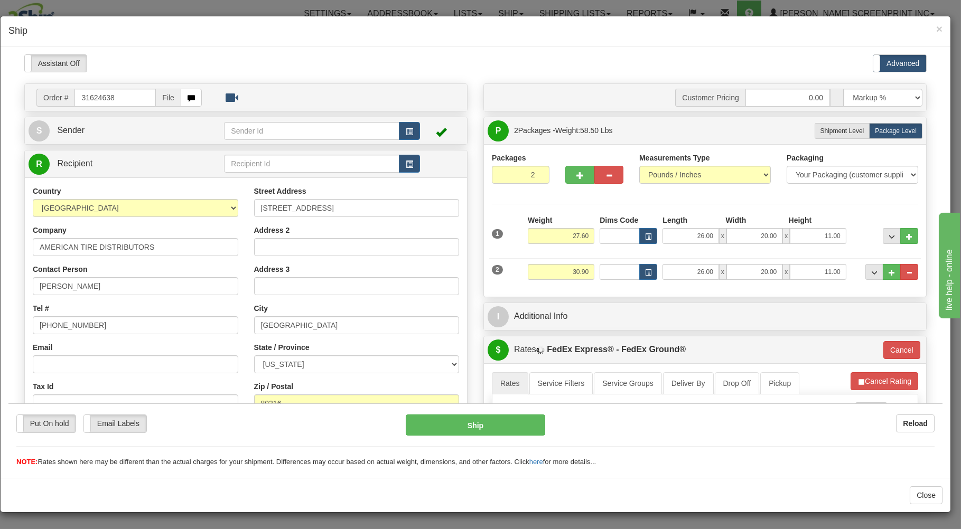
click at [566, 287] on div "Weight 30.90" at bounding box center [561, 276] width 72 height 24
click at [400, 130] on button "button" at bounding box center [409, 131] width 21 height 18
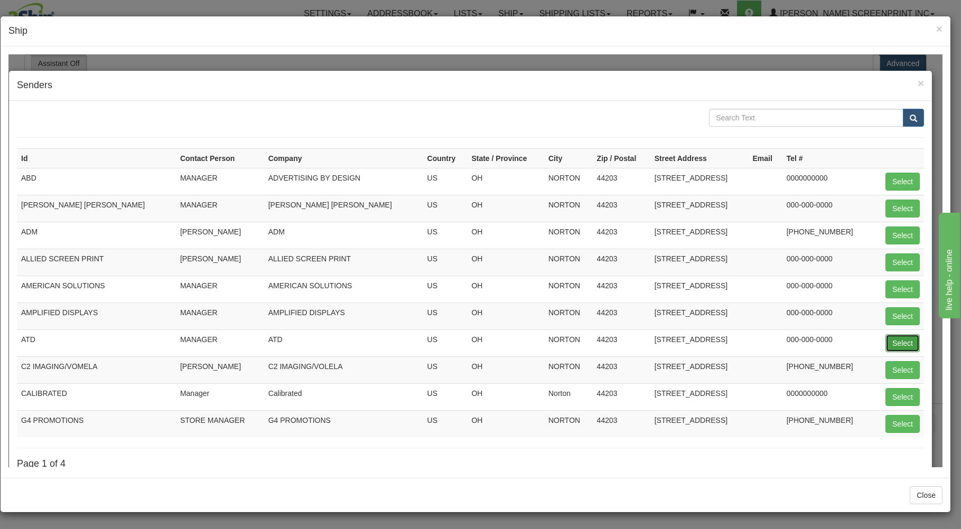
click at [891, 339] on button "Select" at bounding box center [903, 343] width 34 height 18
type input "ATD"
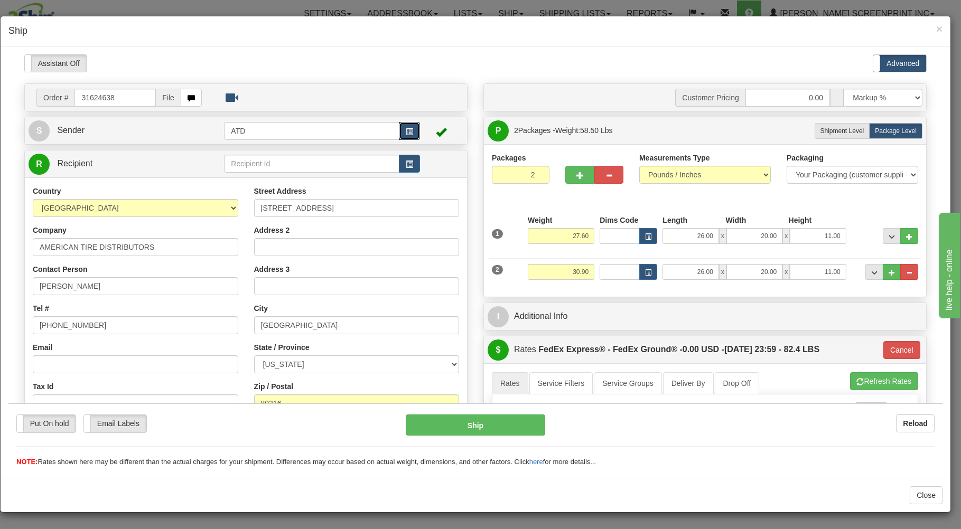
type input "92"
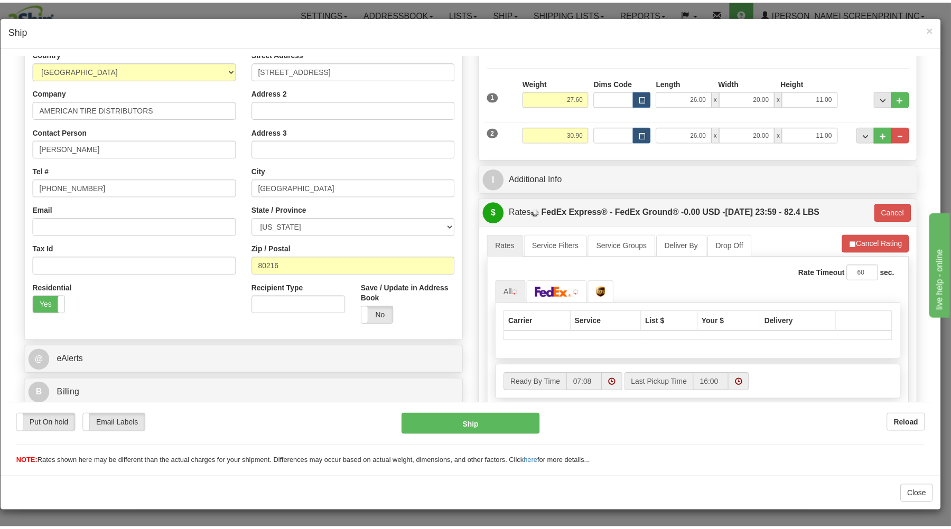
scroll to position [170, 0]
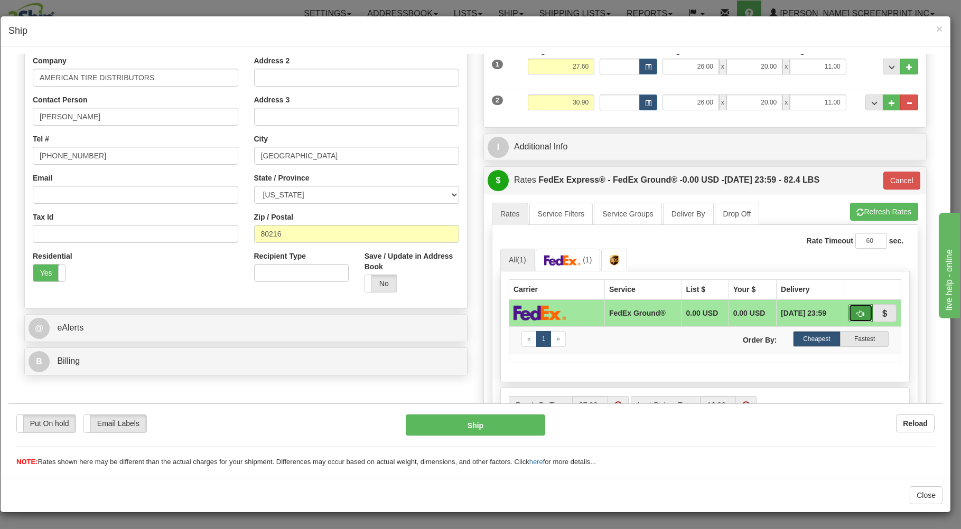
click at [849, 312] on button "button" at bounding box center [861, 313] width 24 height 18
click at [511, 420] on button "Ship" at bounding box center [476, 424] width 140 height 21
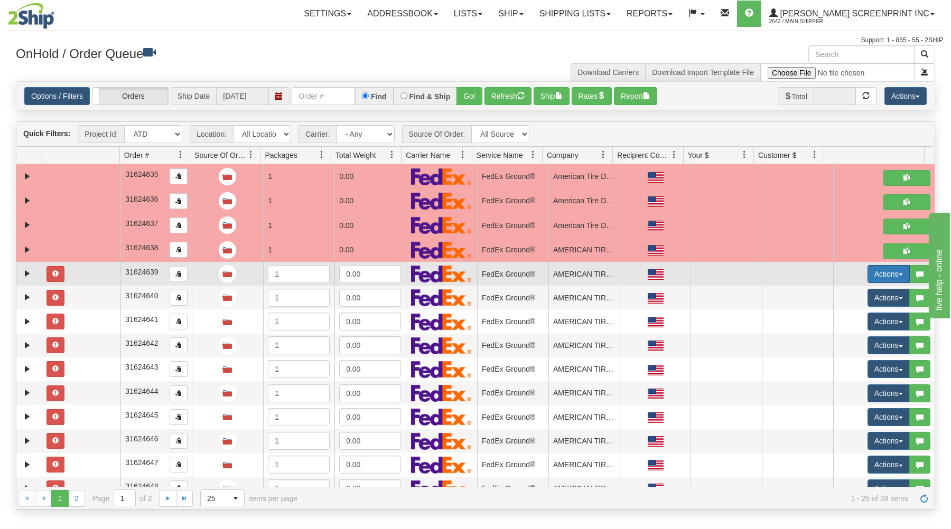
click at [873, 272] on button "Actions" at bounding box center [889, 274] width 42 height 18
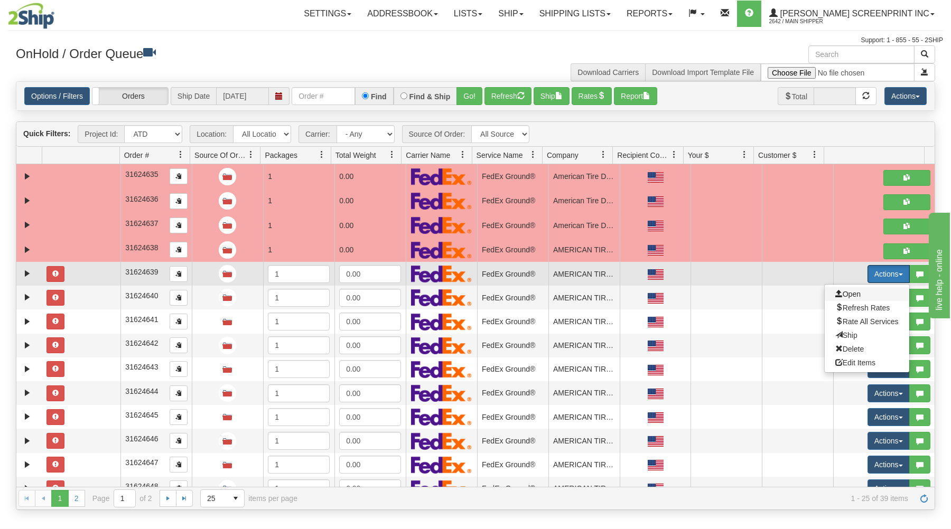
click at [839, 295] on span "Open" at bounding box center [847, 294] width 25 height 8
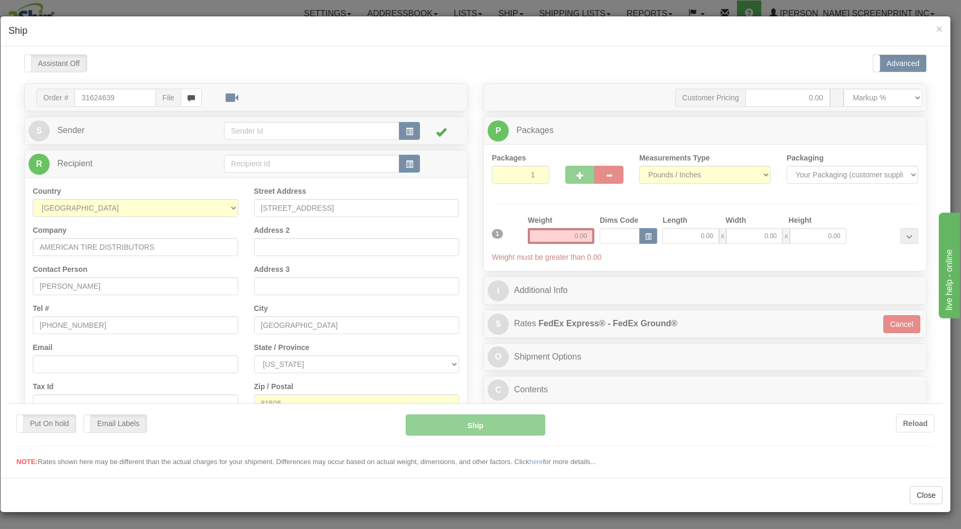
scroll to position [0, 0]
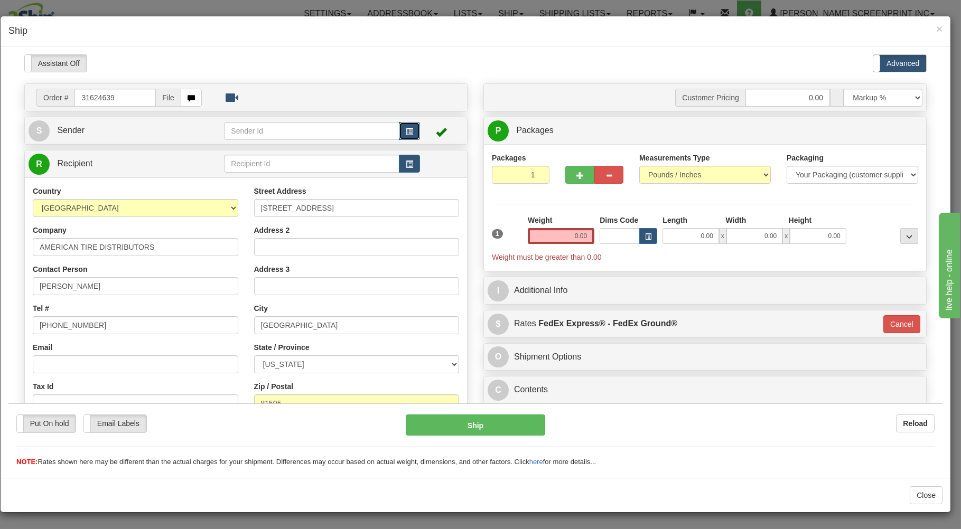
click at [406, 128] on span "button" at bounding box center [409, 131] width 7 height 7
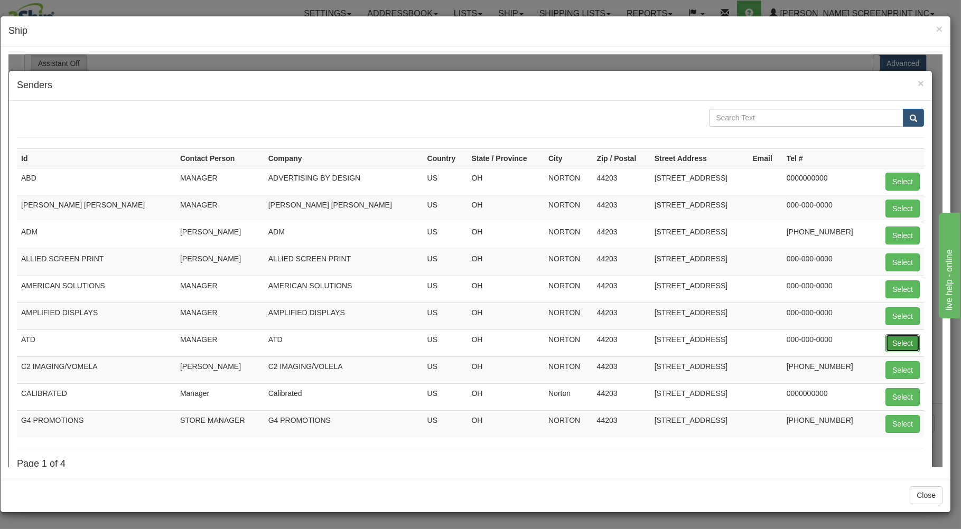
click at [890, 340] on button "Select" at bounding box center [903, 343] width 34 height 18
type input "ATD"
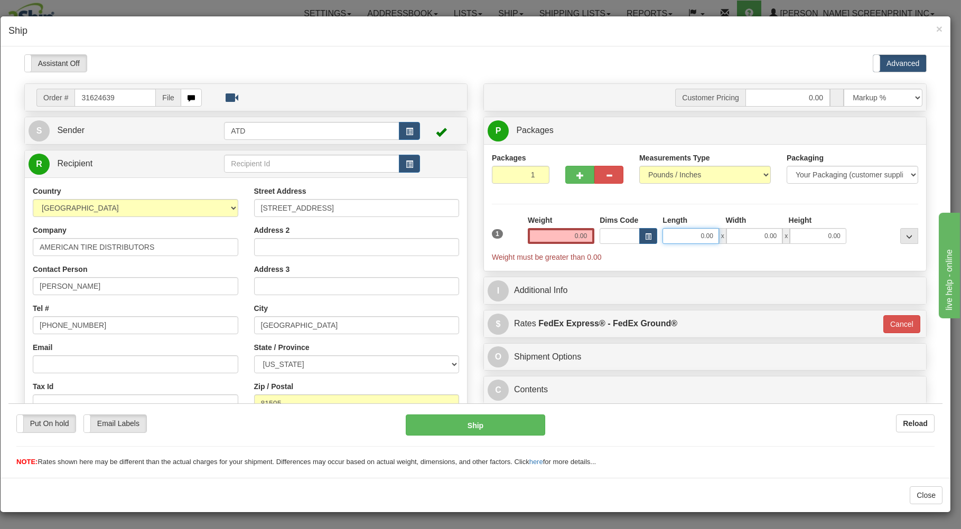
click at [677, 238] on input "0.00" at bounding box center [691, 236] width 56 height 16
type input "26.00"
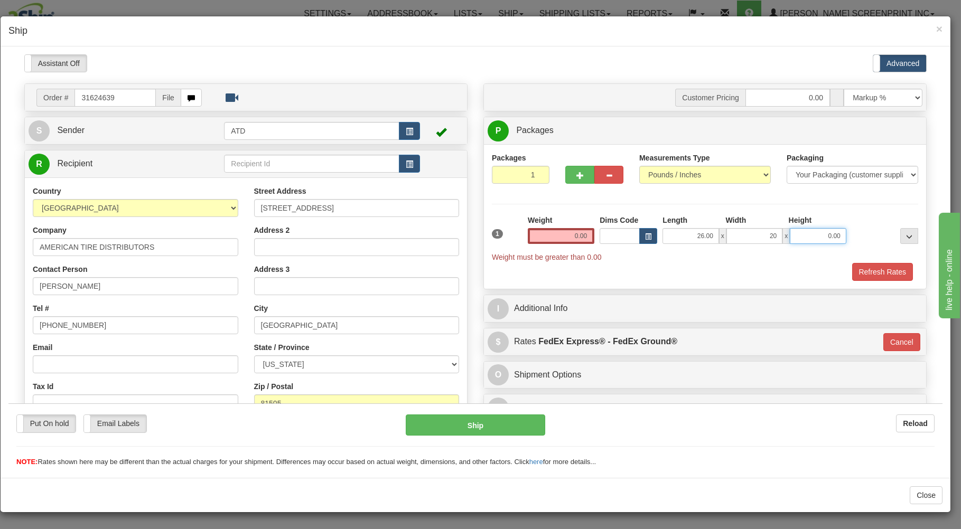
type input "20.00"
type input "11.00"
click at [576, 175] on span "button" at bounding box center [579, 175] width 7 height 7
type input "2"
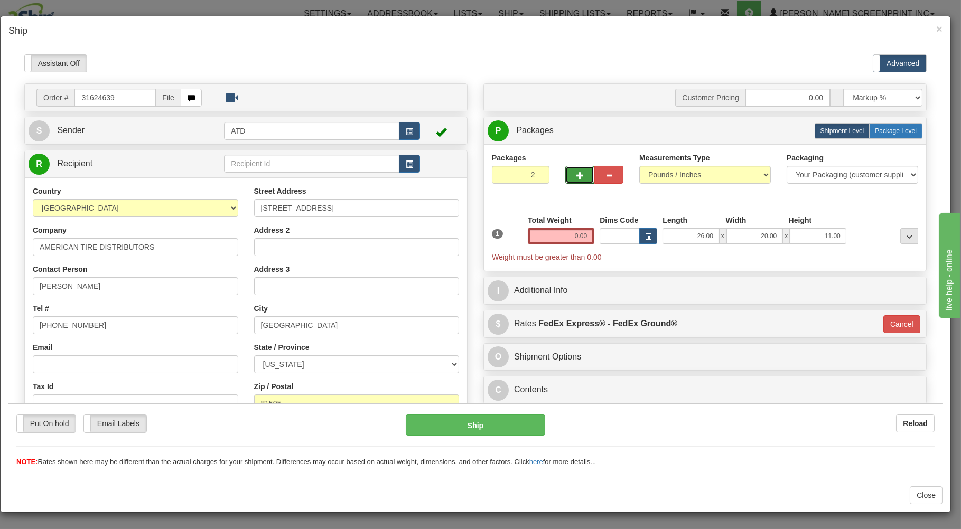
click at [869, 127] on label "Package Level Pack.." at bounding box center [895, 131] width 53 height 16
radio input "true"
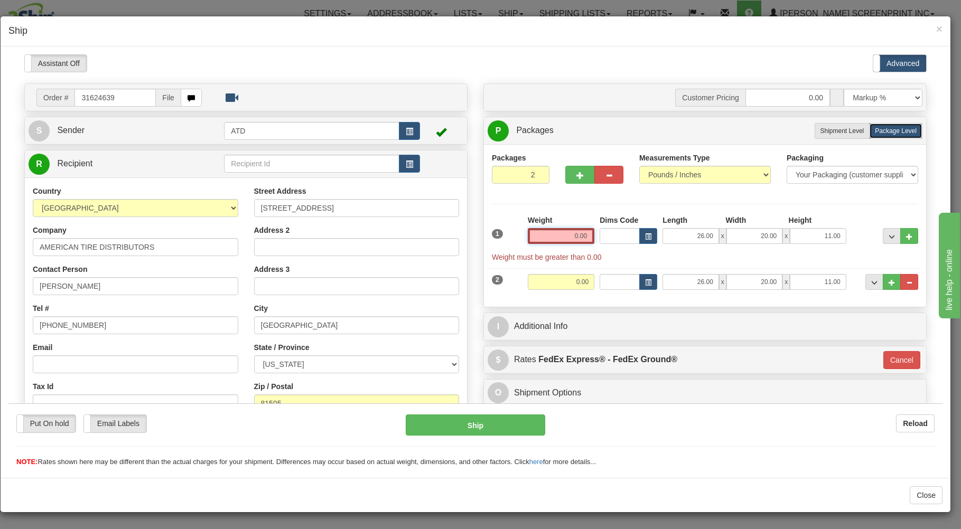
drag, startPoint x: 552, startPoint y: 234, endPoint x: 551, endPoint y: 227, distance: 7.5
click at [552, 233] on input "0.00" at bounding box center [561, 236] width 67 height 16
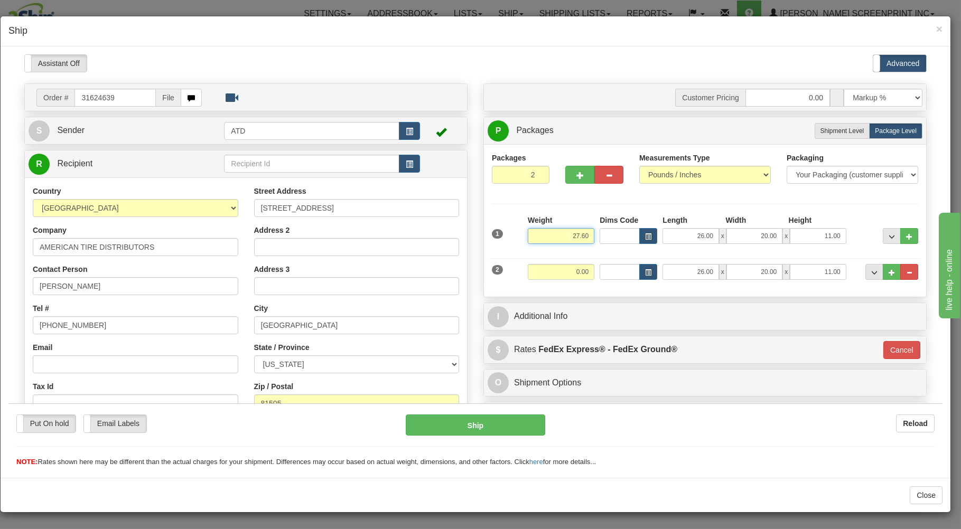
type input "27.60"
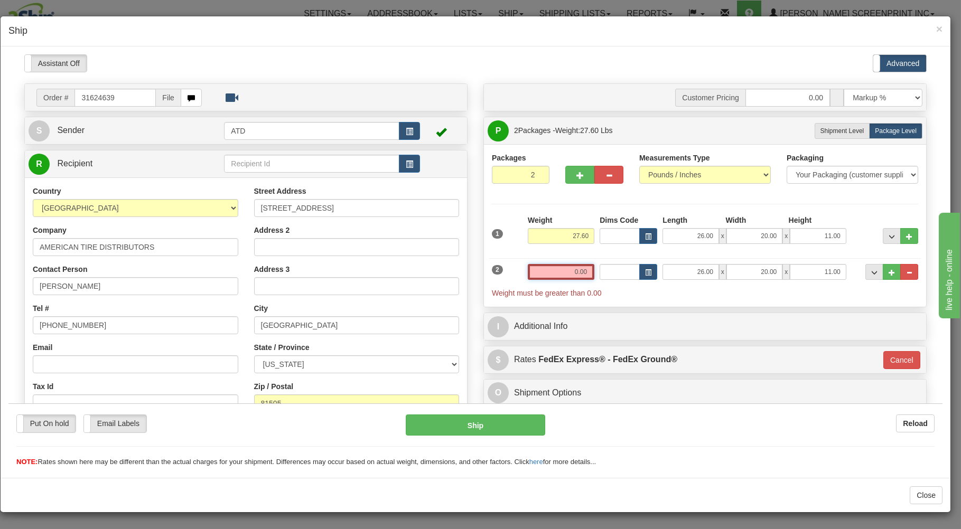
click at [557, 275] on input "0.00" at bounding box center [561, 272] width 67 height 16
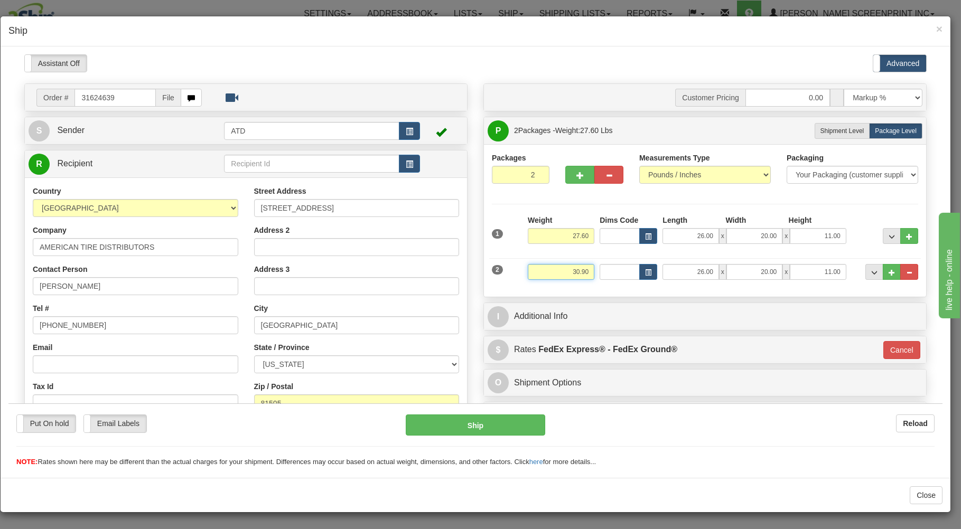
type input "30.90"
type input "92"
click at [556, 292] on div "Packages 2 2 Measurements Type" at bounding box center [705, 220] width 442 height 153
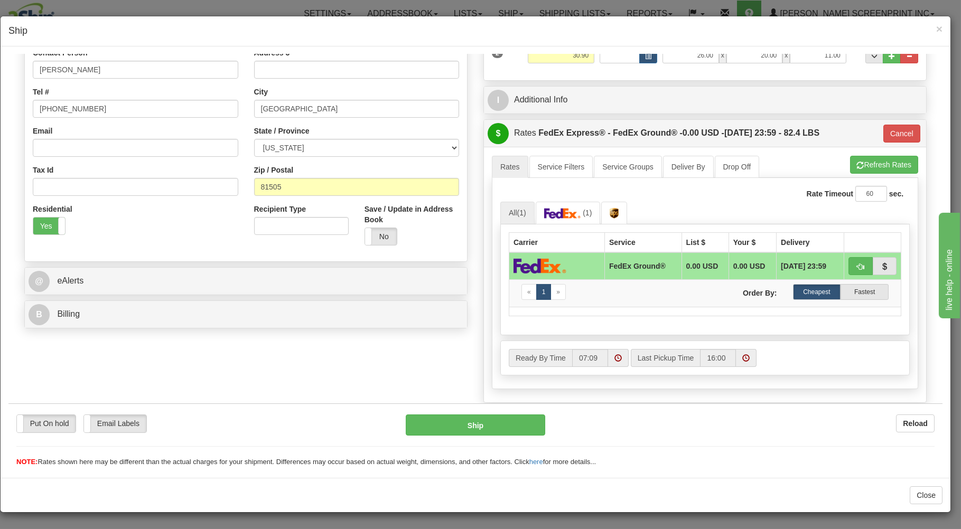
scroll to position [281, 0]
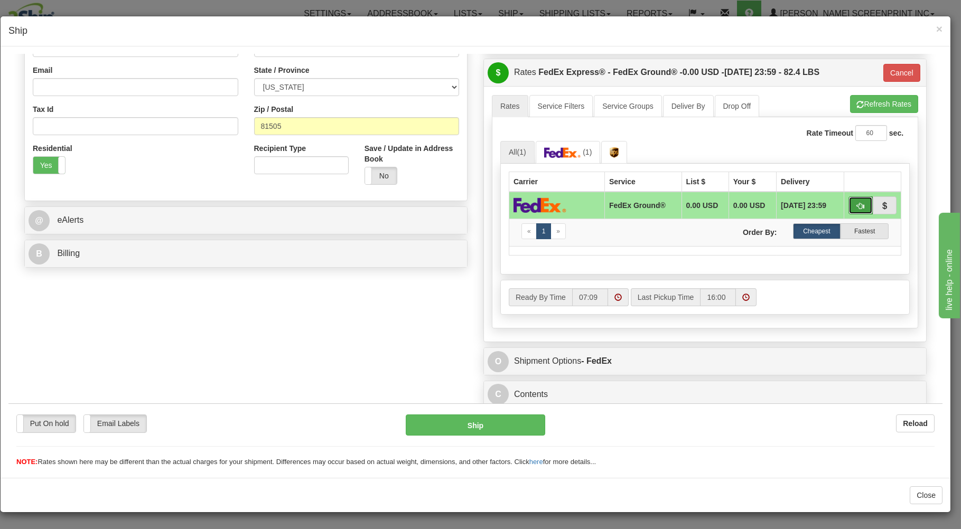
click at [857, 202] on span "button" at bounding box center [860, 205] width 7 height 7
click at [522, 420] on button "Ship" at bounding box center [476, 424] width 140 height 21
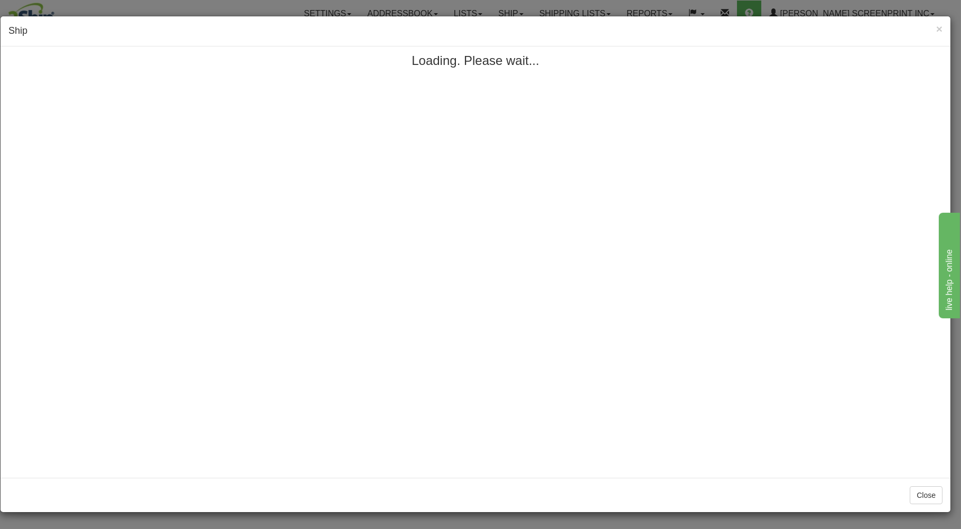
scroll to position [0, 0]
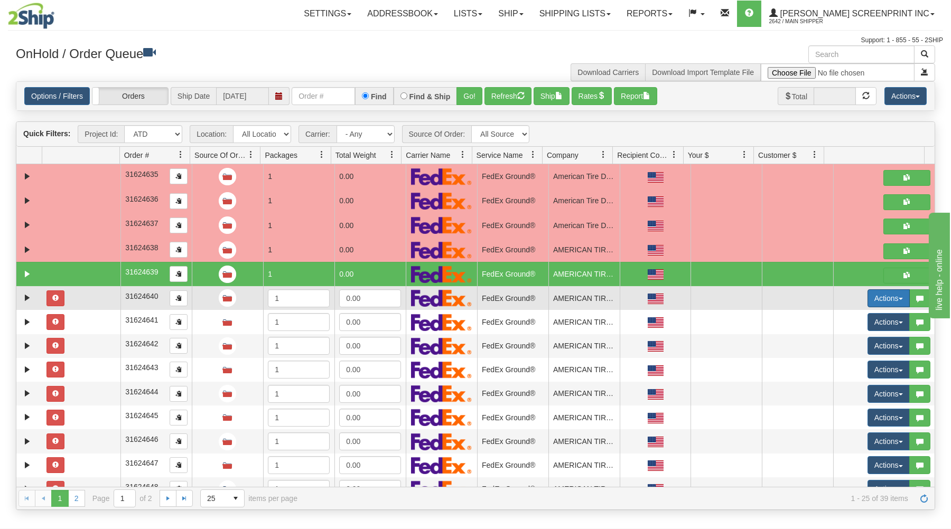
click at [879, 294] on button "Actions" at bounding box center [889, 299] width 42 height 18
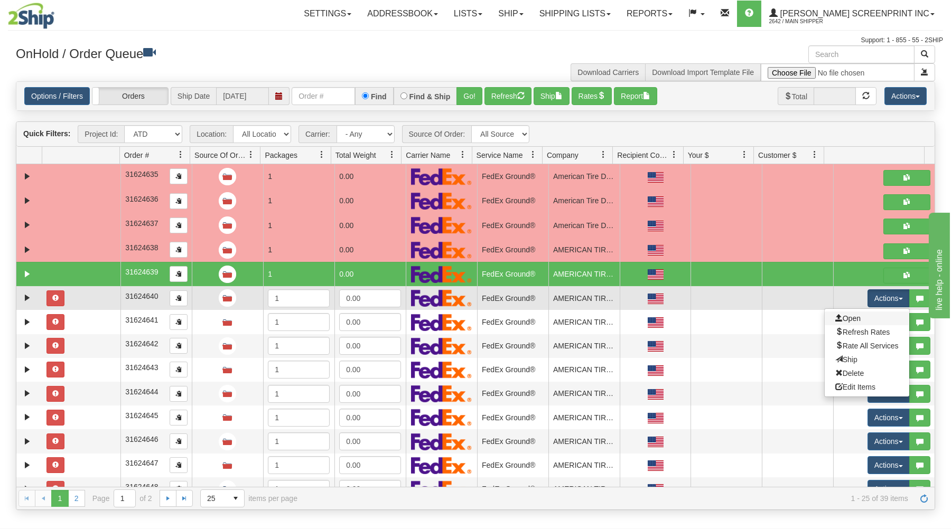
click at [859, 319] on link "Open" at bounding box center [867, 319] width 85 height 14
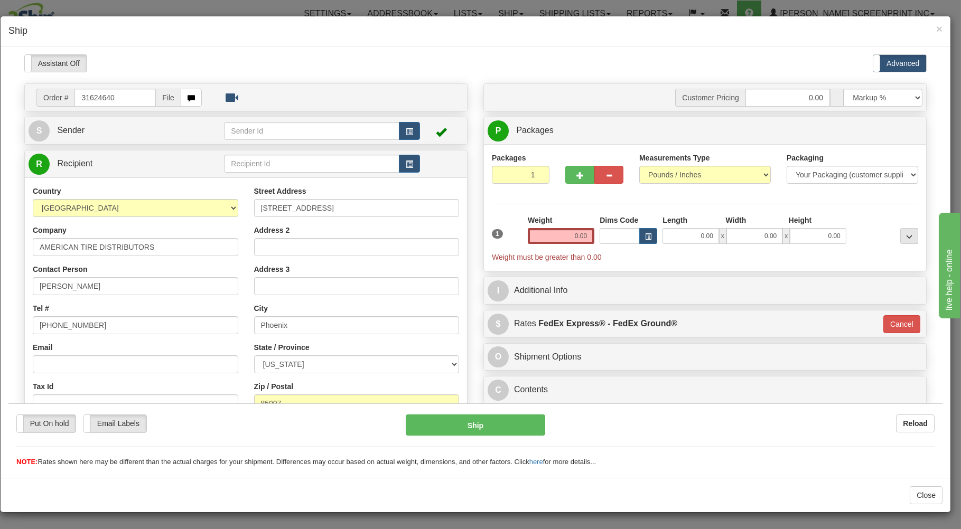
type input "30.95"
type input "92"
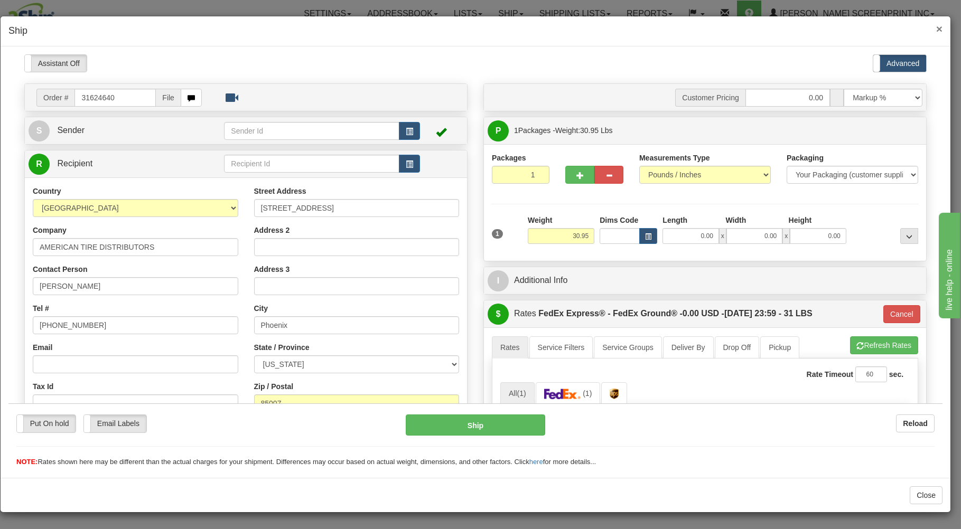
click at [941, 27] on span "×" at bounding box center [939, 29] width 6 height 12
